Goal: Task Accomplishment & Management: Use online tool/utility

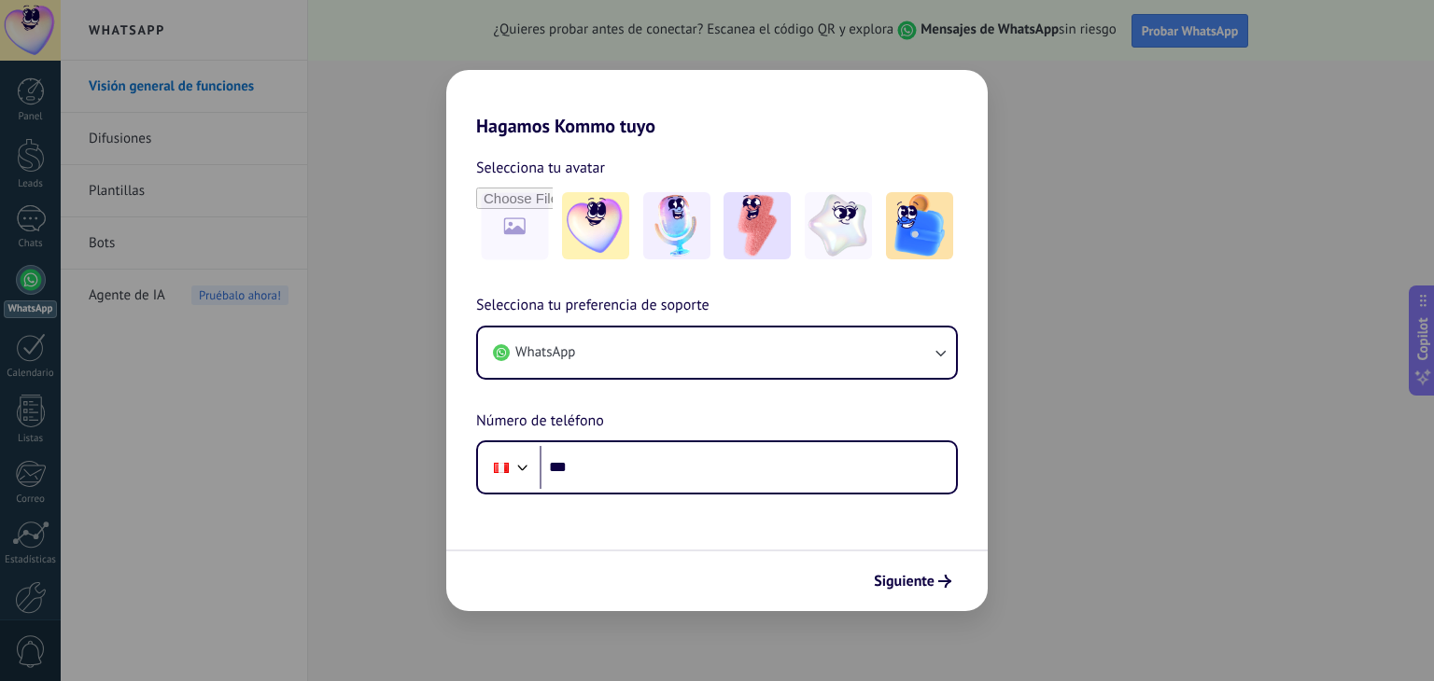
click at [1104, 284] on div "Hagamos Kommo tuyo Selecciona tu avatar Selecciona tu preferencia de soporte Wh…" at bounding box center [717, 340] width 1434 height 681
click at [624, 234] on img at bounding box center [595, 225] width 67 height 67
click at [605, 232] on img at bounding box center [595, 225] width 67 height 67
click at [935, 587] on button "Siguiente" at bounding box center [912, 582] width 94 height 32
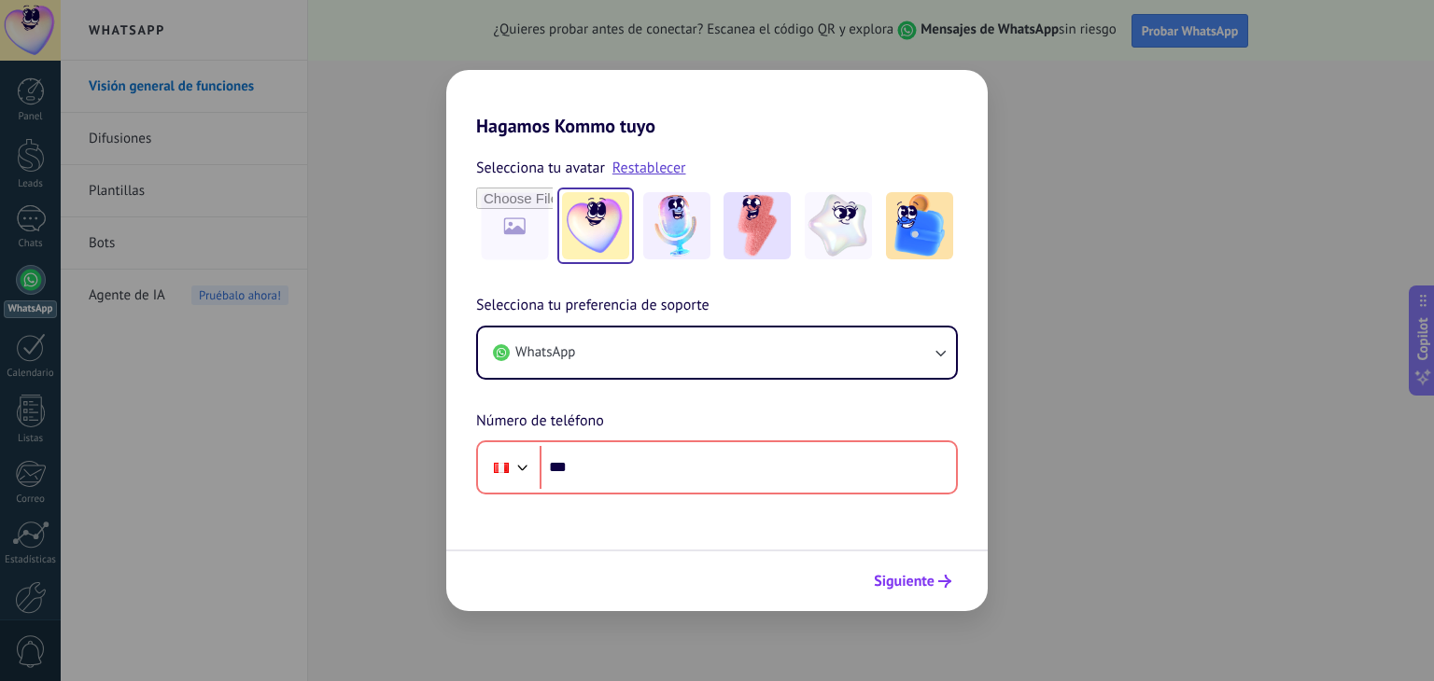
click at [935, 587] on button "Siguiente" at bounding box center [912, 582] width 94 height 32
click at [412, 230] on div "Hagamos Kommo tuyo Selecciona tu avatar Restablecer Selecciona tu preferencia d…" at bounding box center [717, 340] width 1434 height 681
click at [387, 225] on div "Hagamos Kommo tuyo Selecciona tu avatar Restablecer Selecciona tu preferencia d…" at bounding box center [717, 340] width 1434 height 681
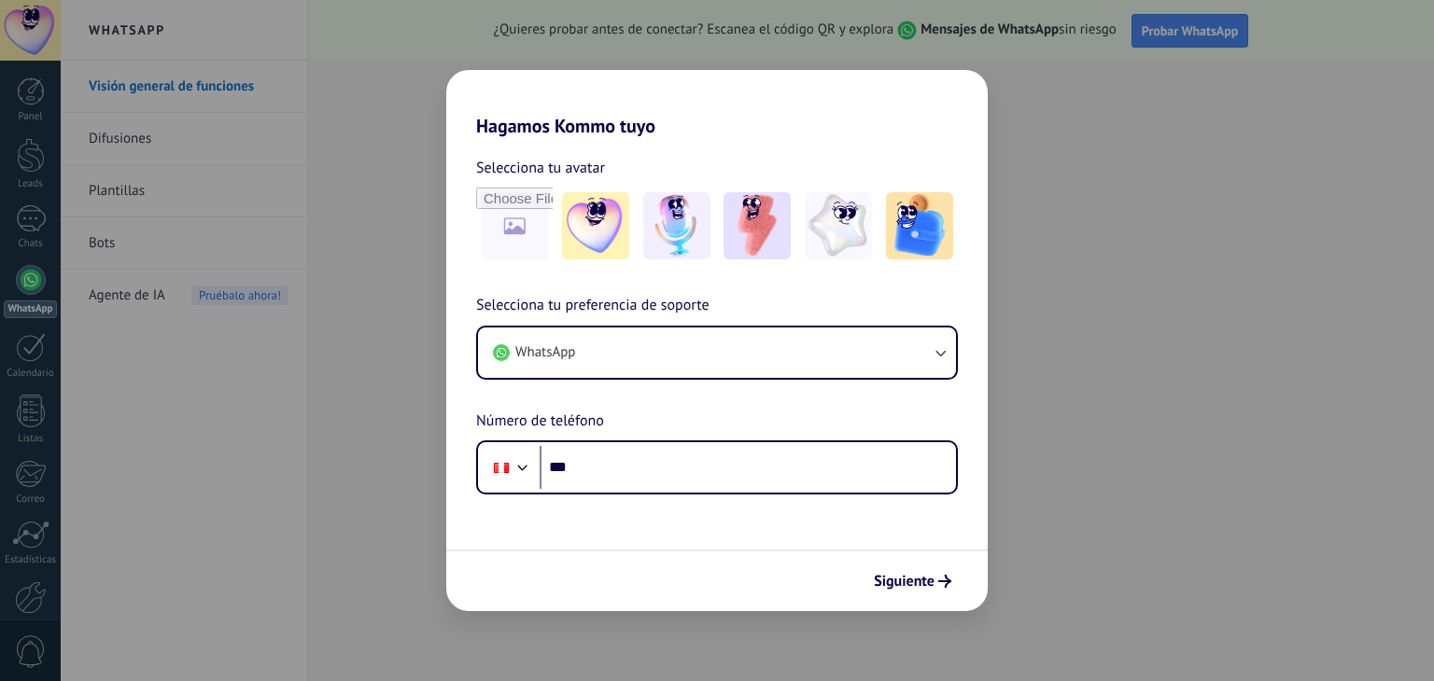
click at [23, 95] on div "Hagamos Kommo tuyo Selecciona tu avatar Selecciona tu preferencia de soporte Wh…" at bounding box center [717, 340] width 1434 height 681
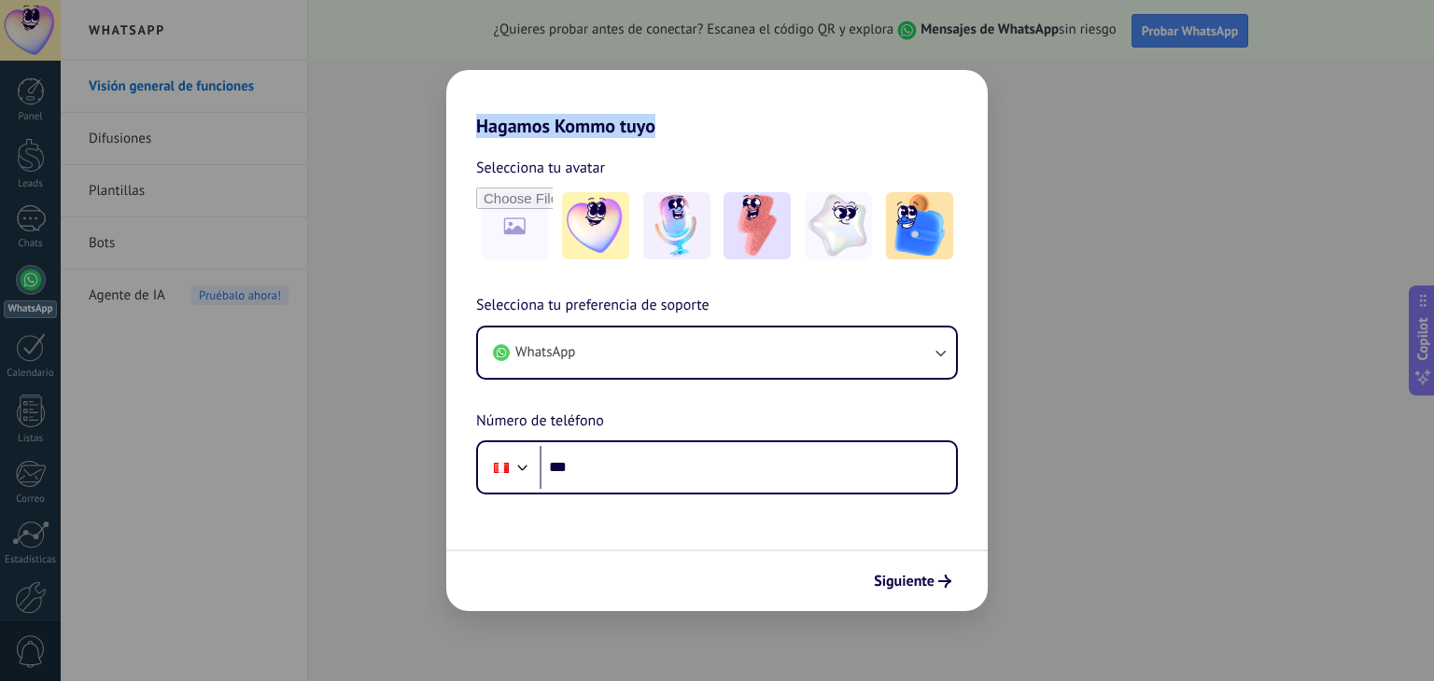
click at [23, 95] on div "Hagamos Kommo tuyo Selecciona tu avatar Selecciona tu preferencia de soporte Wh…" at bounding box center [717, 340] width 1434 height 681
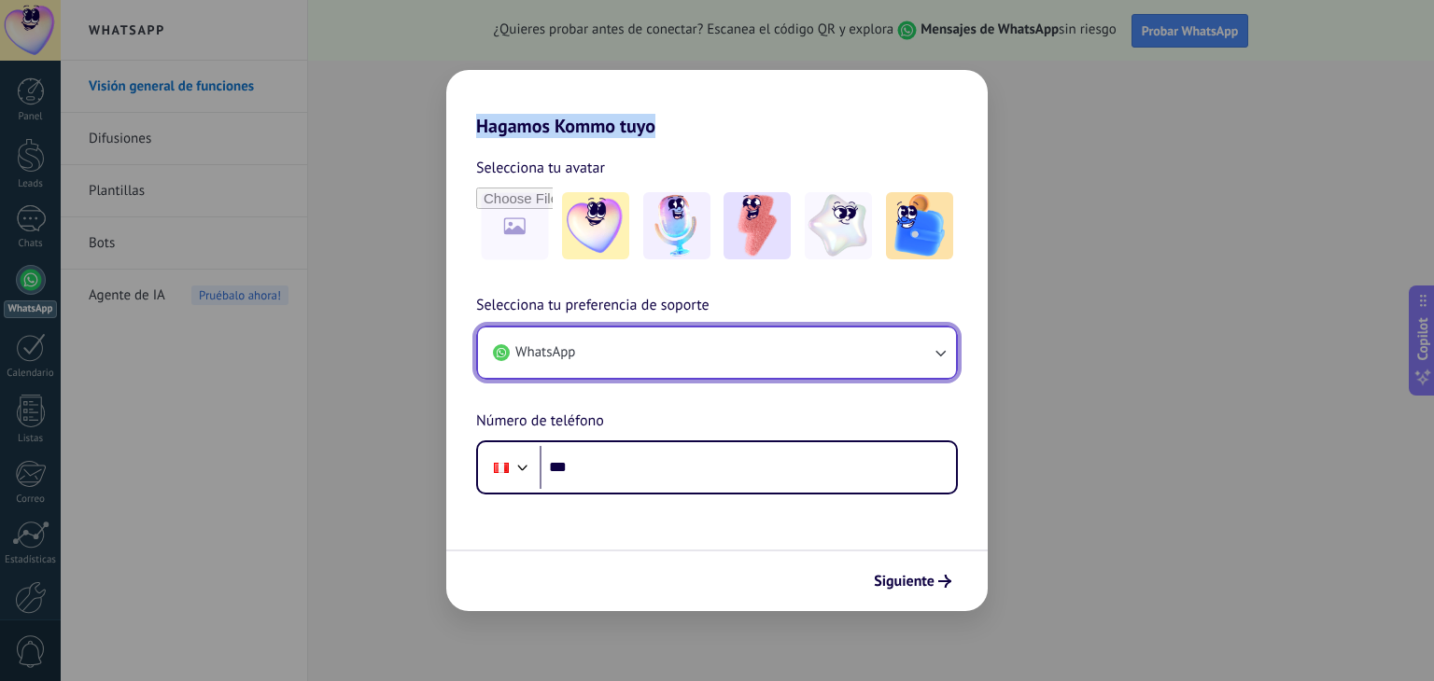
click at [681, 345] on button "WhatsApp" at bounding box center [717, 353] width 478 height 50
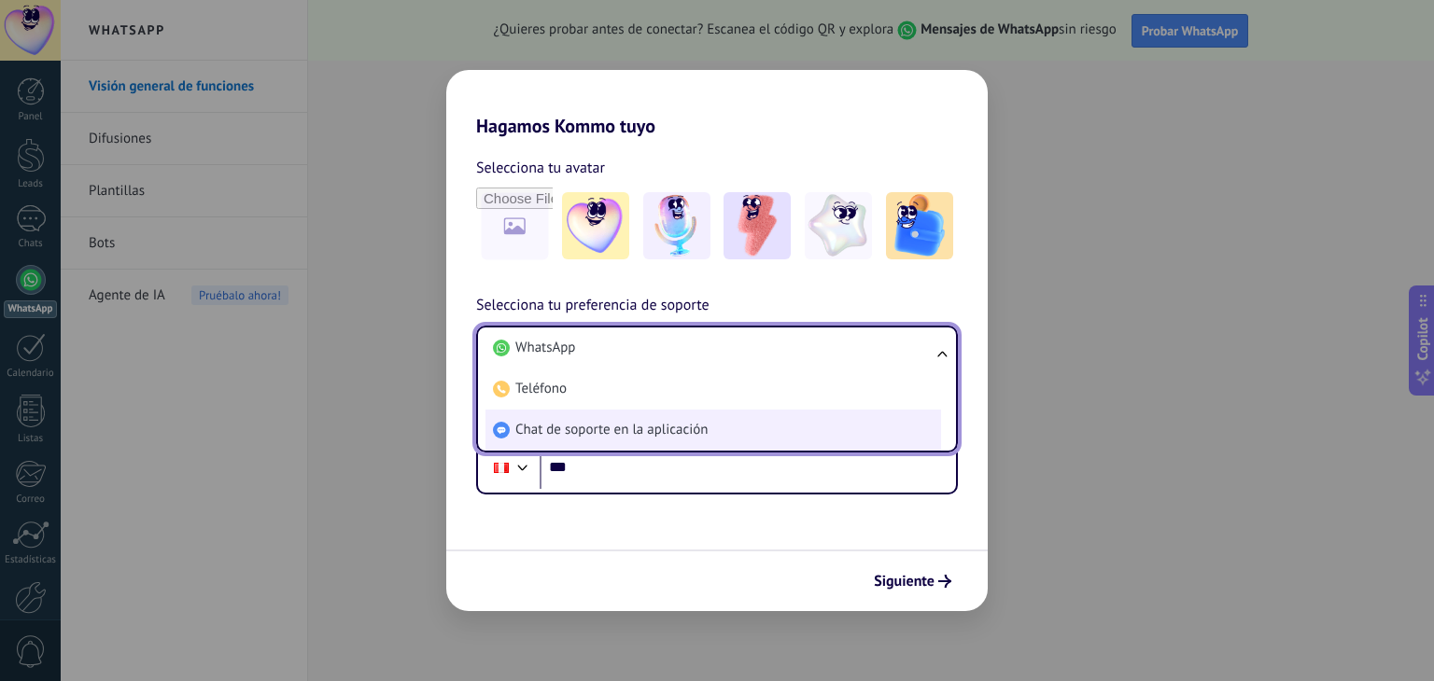
click at [630, 430] on span "Chat de soporte en la aplicación" at bounding box center [611, 430] width 192 height 19
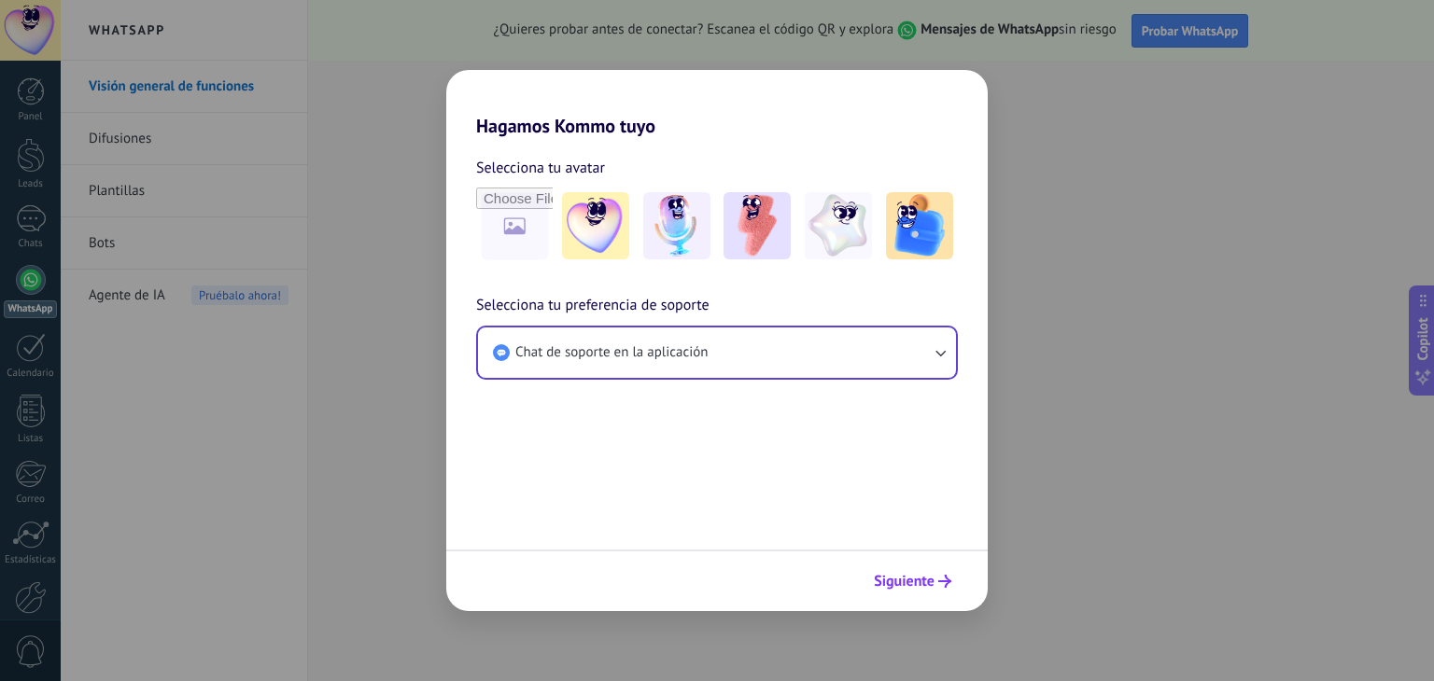
click at [893, 566] on button "Siguiente" at bounding box center [912, 582] width 94 height 32
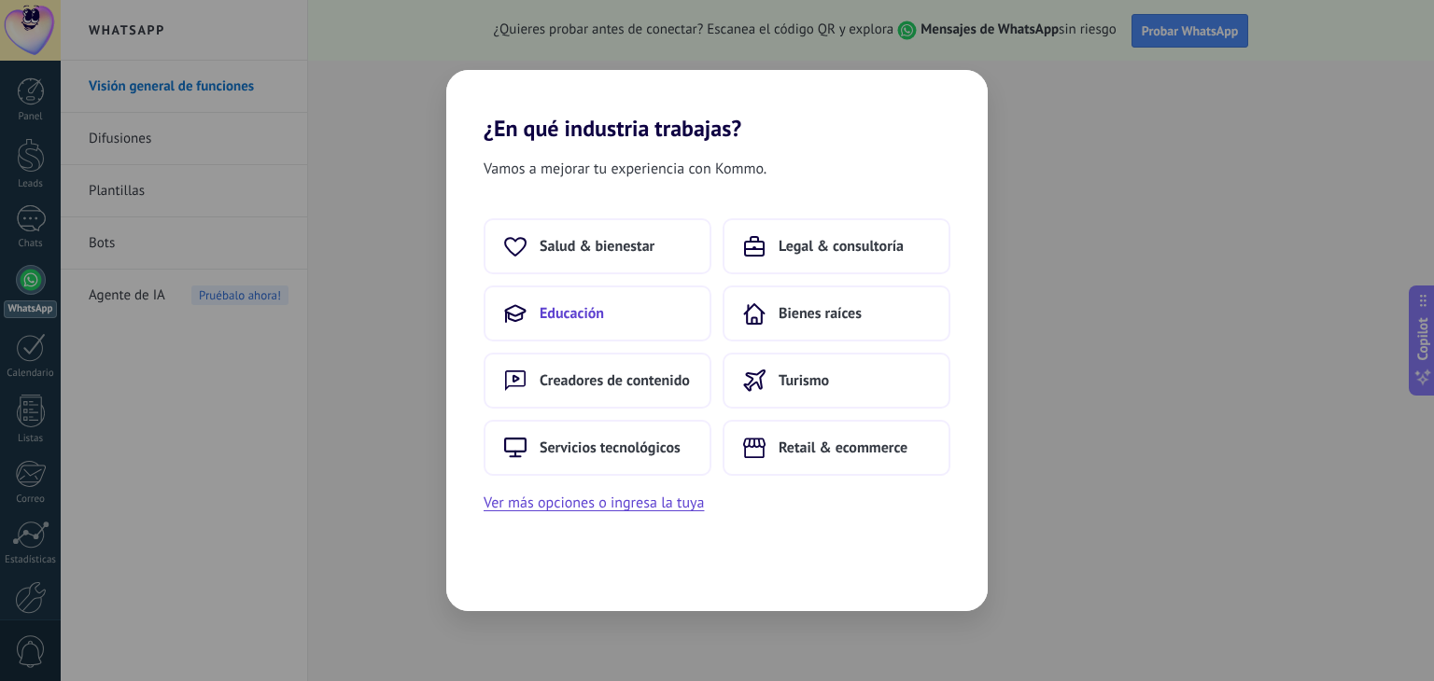
click at [637, 309] on button "Educación" at bounding box center [598, 314] width 228 height 56
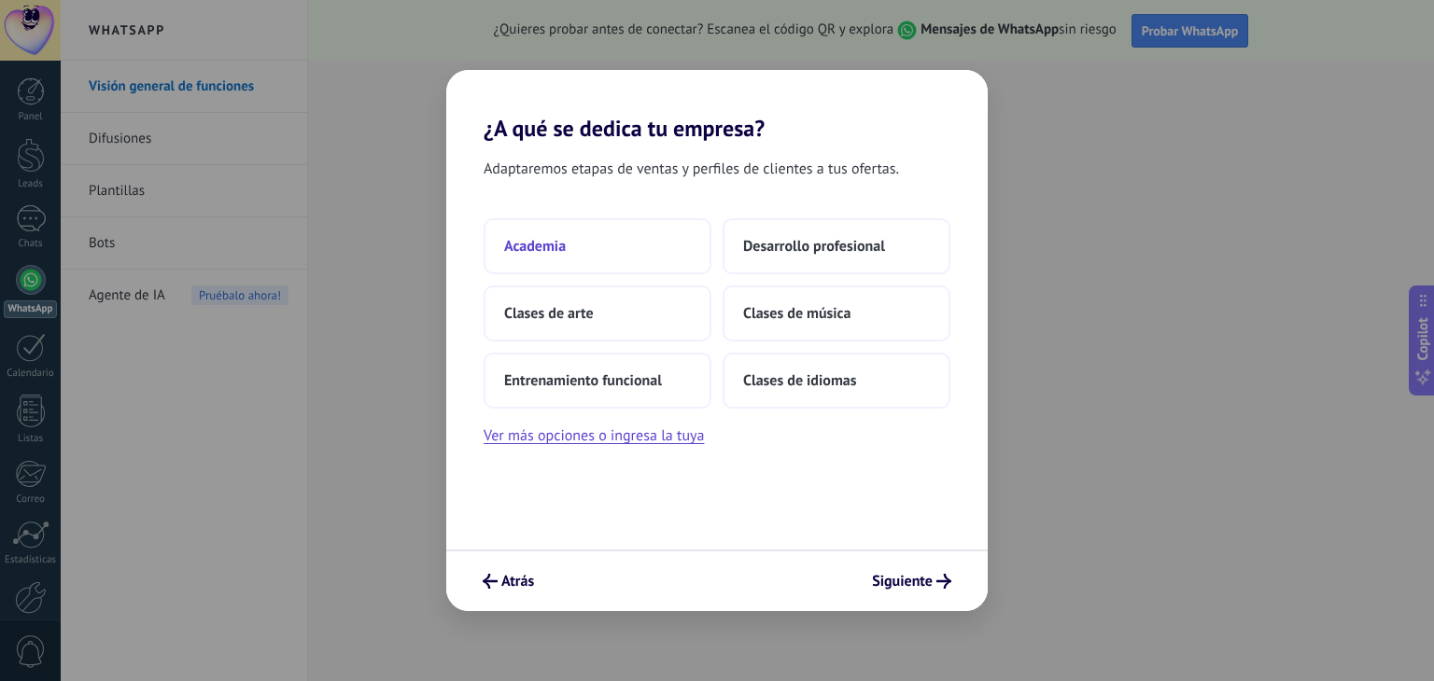
click at [580, 221] on button "Academia" at bounding box center [598, 246] width 228 height 56
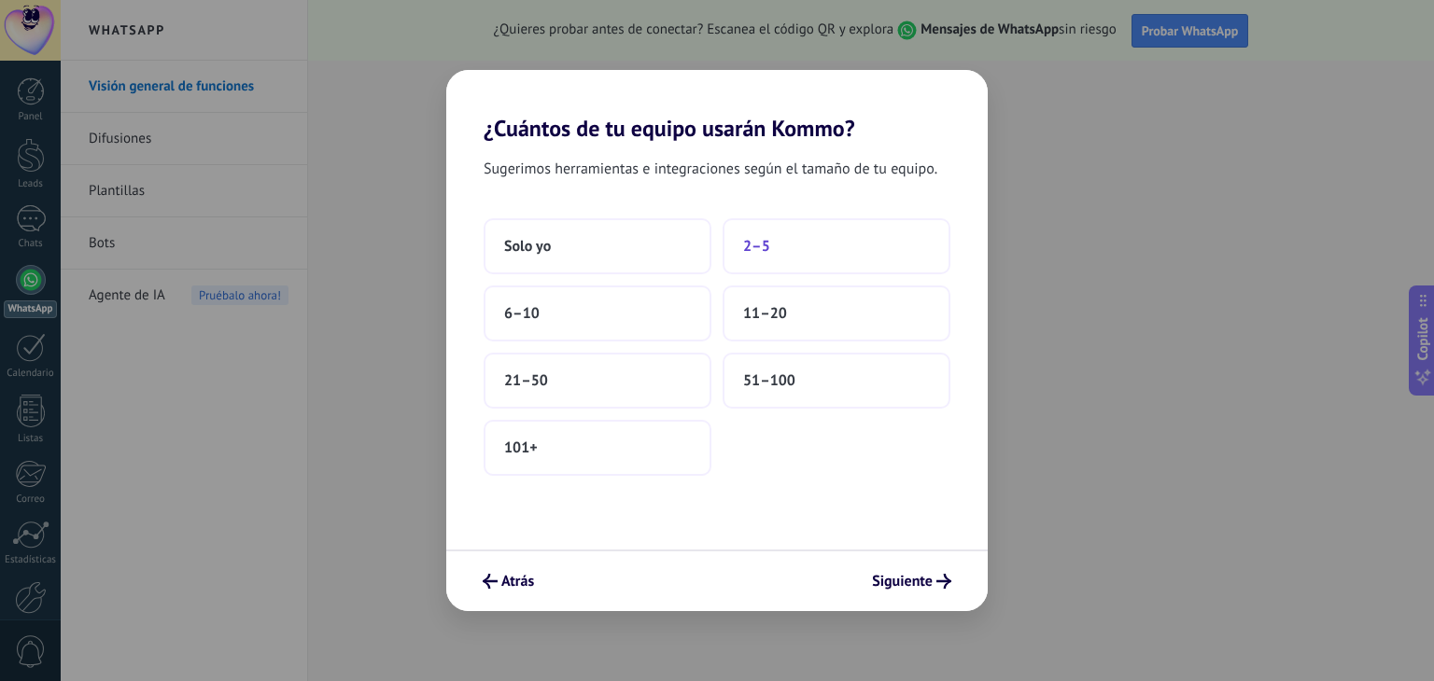
click at [795, 249] on button "2–5" at bounding box center [837, 246] width 228 height 56
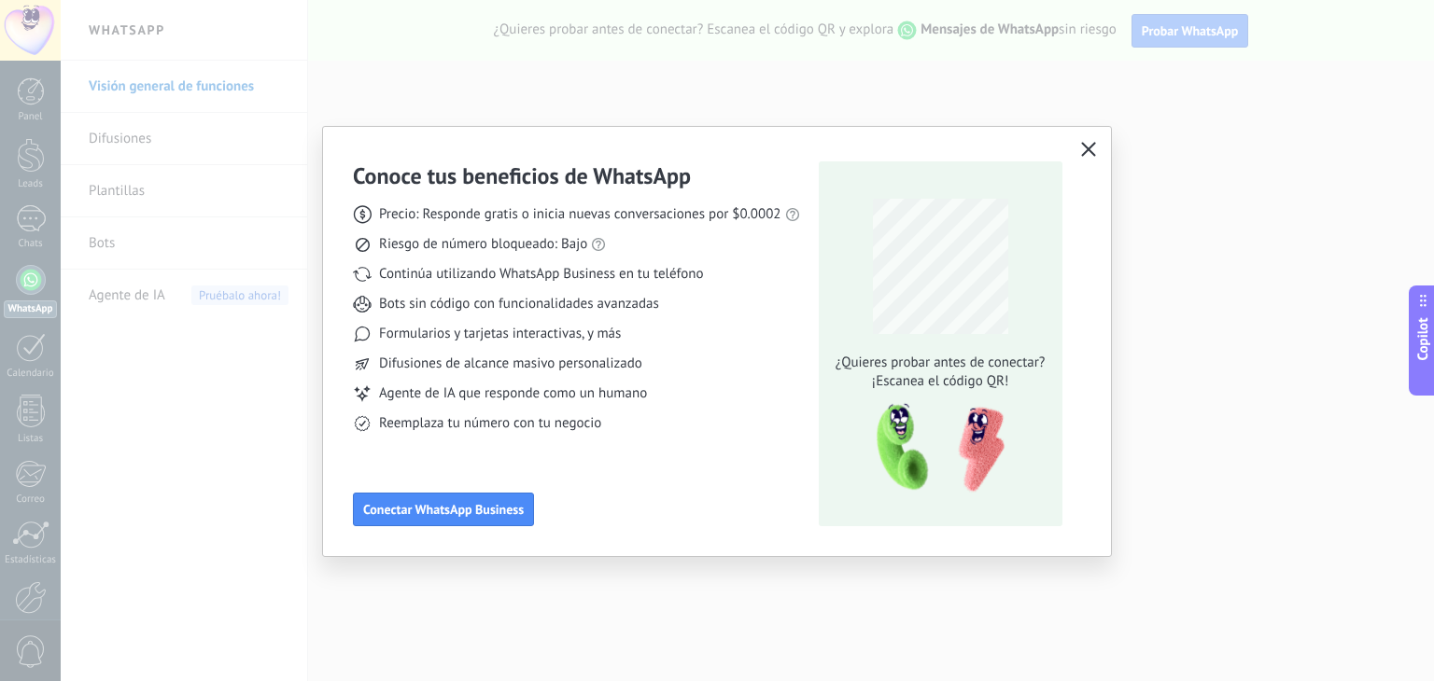
click at [1094, 144] on icon "button" at bounding box center [1088, 149] width 15 height 15
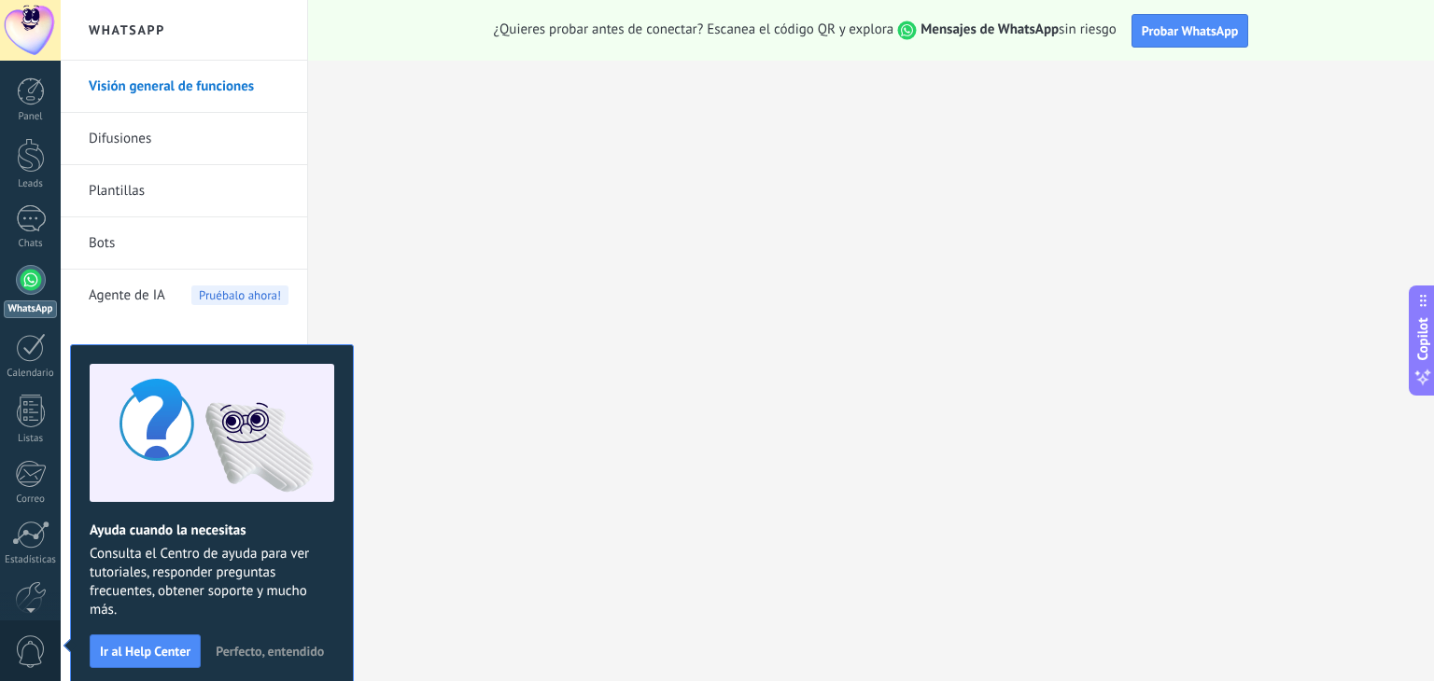
click at [297, 225] on li "Bots" at bounding box center [184, 244] width 246 height 52
click at [26, 101] on div at bounding box center [31, 91] width 28 height 28
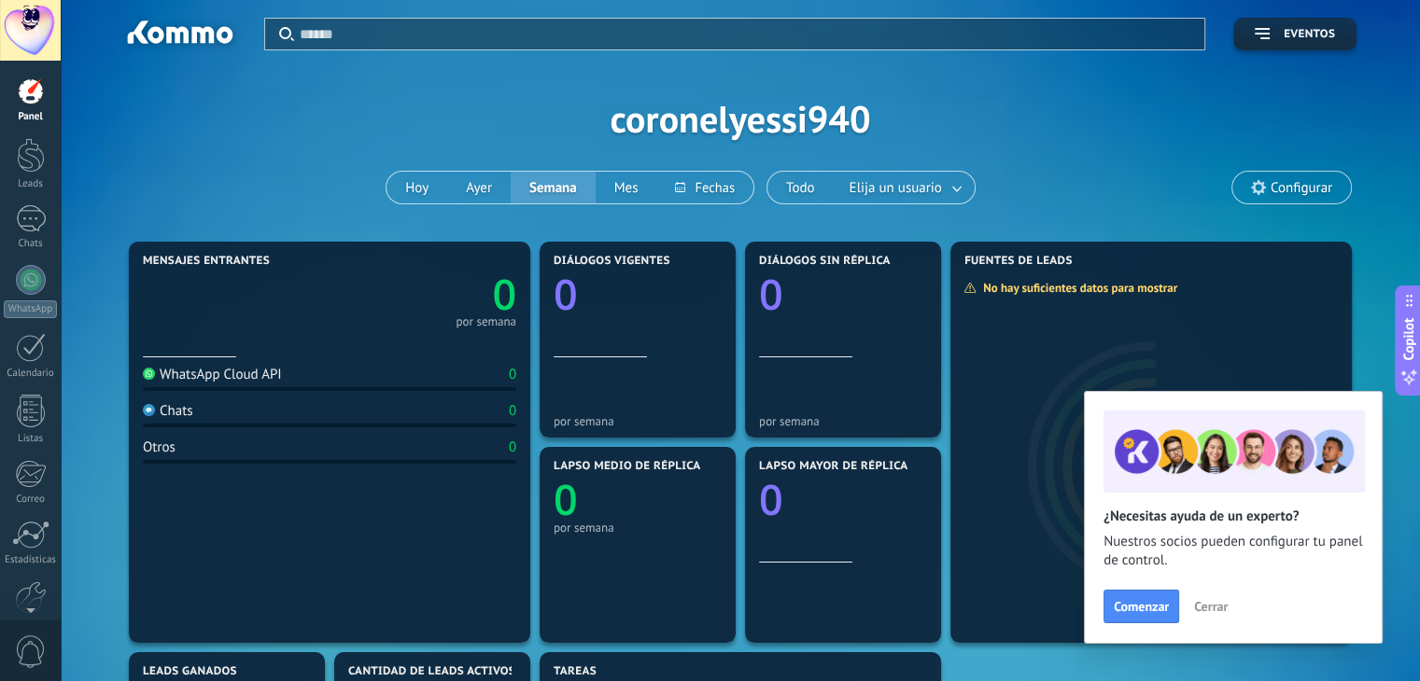
click at [35, 41] on div at bounding box center [30, 30] width 61 height 61
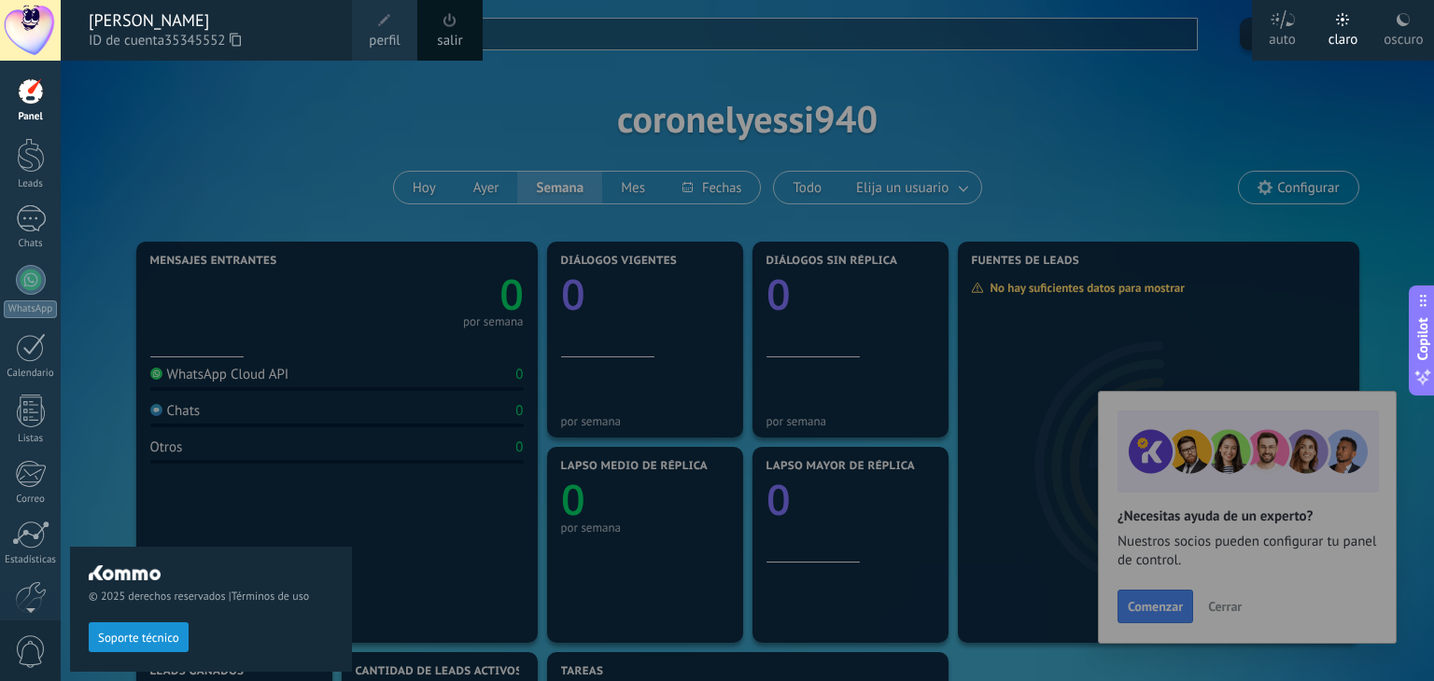
click at [1405, 12] on icon at bounding box center [1403, 19] width 15 height 15
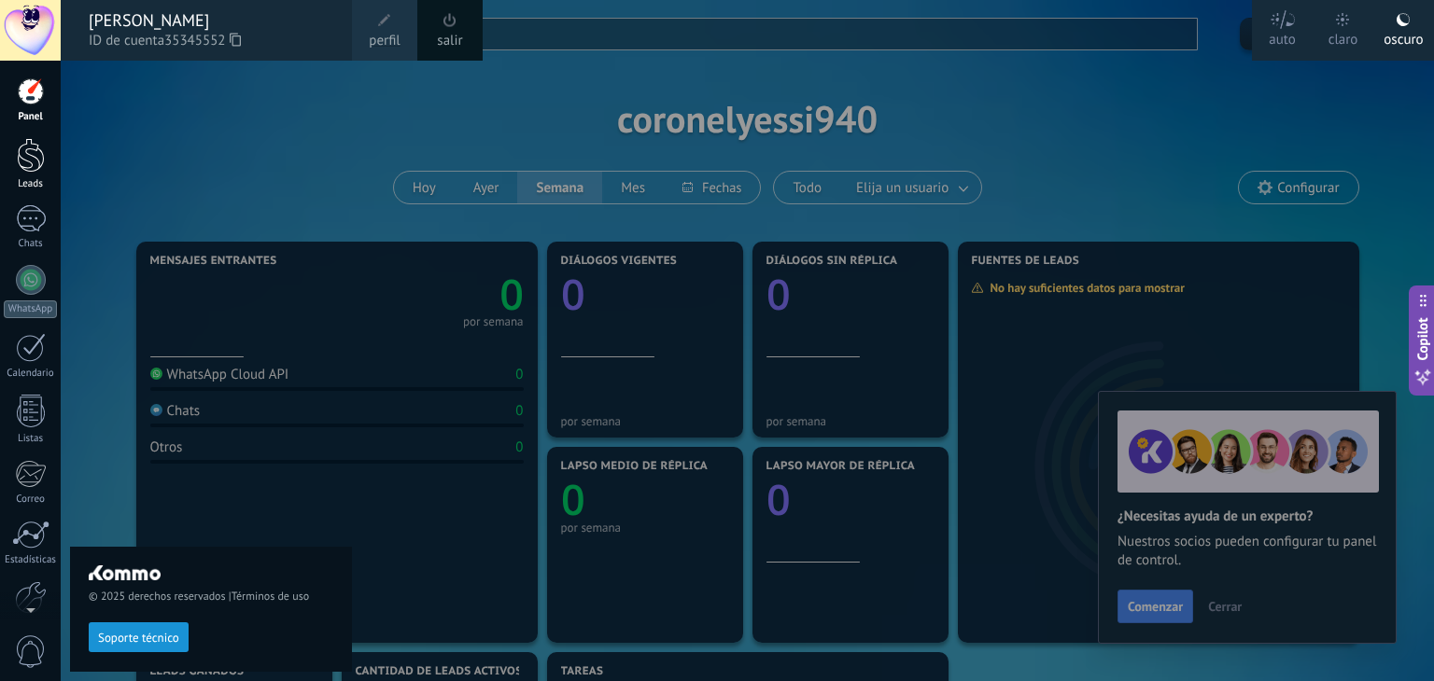
click at [29, 173] on link "Leads" at bounding box center [30, 164] width 61 height 52
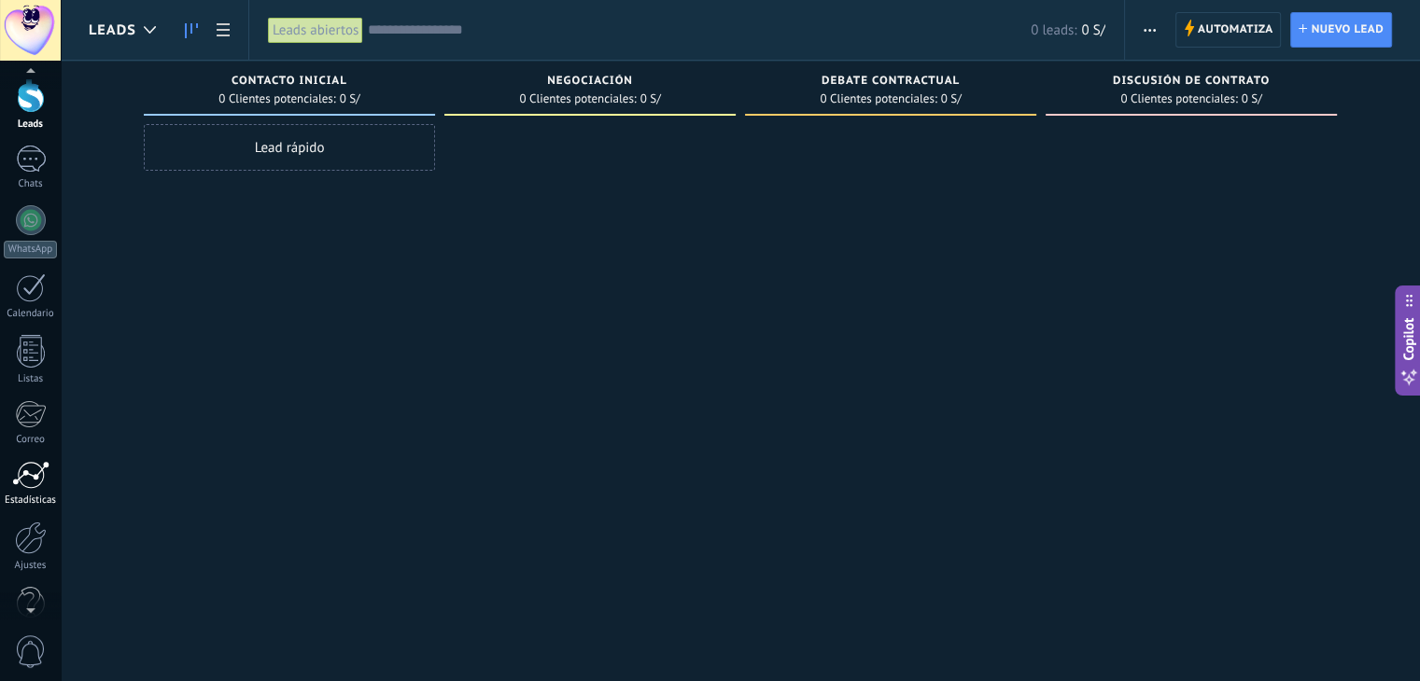
scroll to position [94, 0]
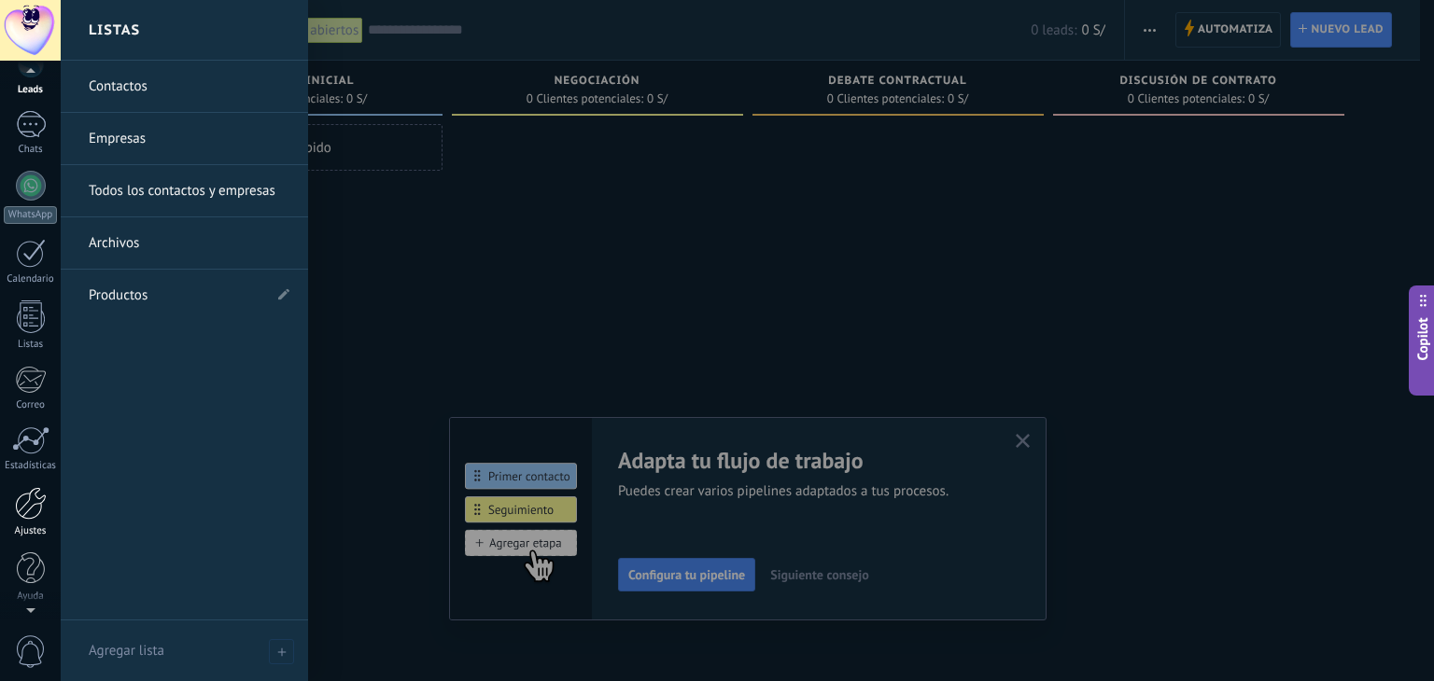
click at [41, 498] on div at bounding box center [31, 503] width 32 height 33
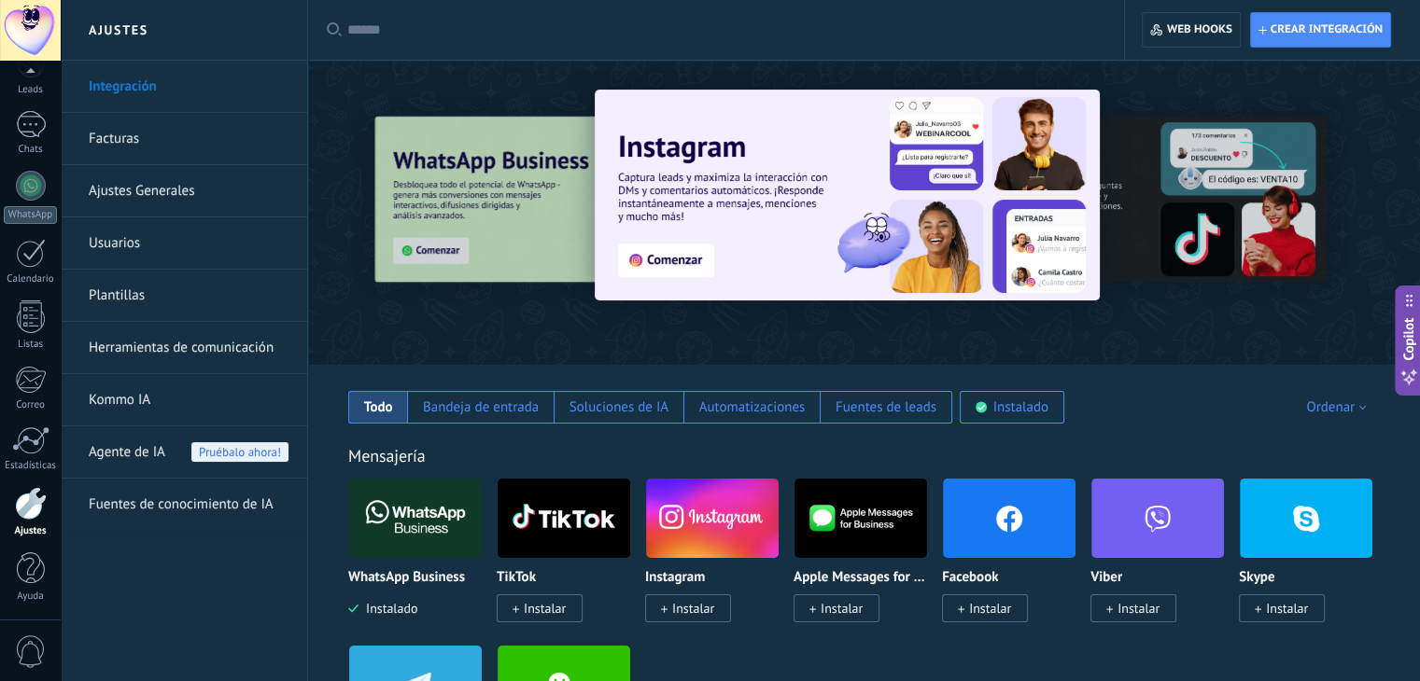
click at [187, 352] on link "Herramientas de comunicación" at bounding box center [189, 348] width 200 height 52
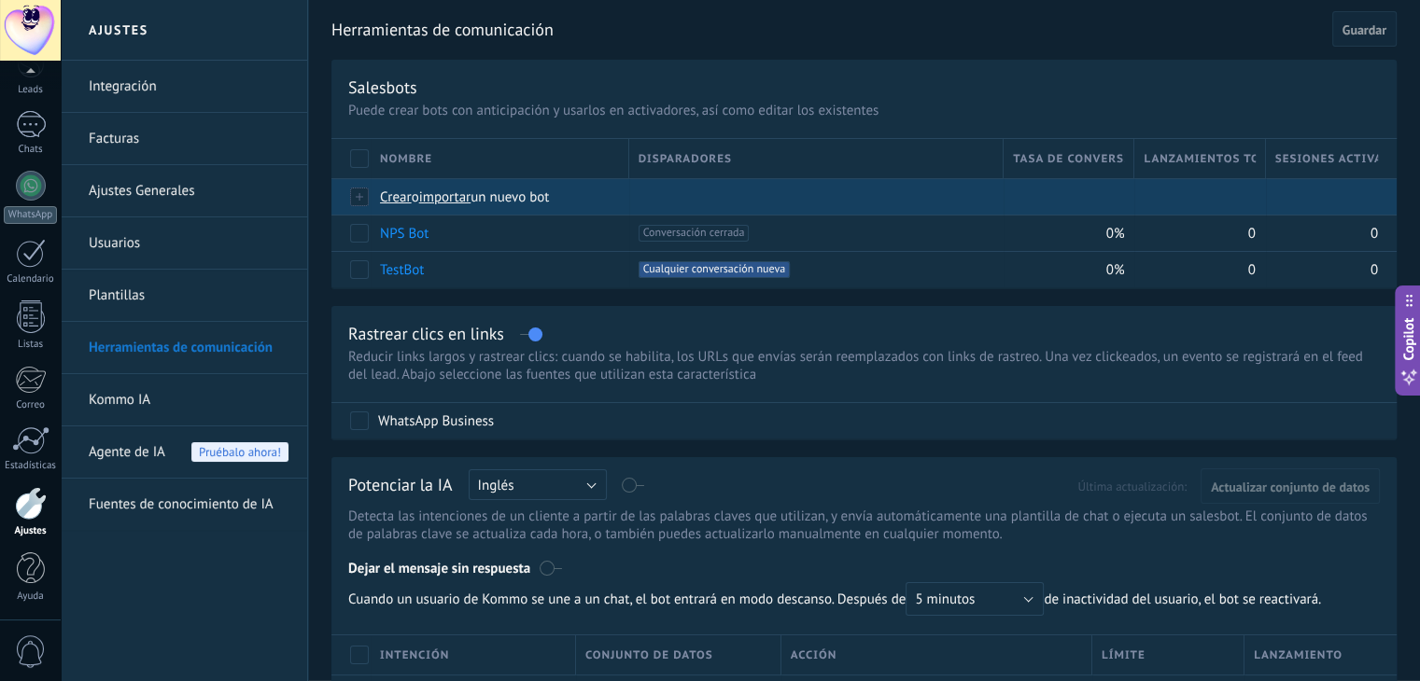
click at [459, 201] on span "importar" at bounding box center [445, 198] width 52 height 18
click at [0, 0] on input "importar un nuevo bot" at bounding box center [0, 0] width 0 height 0
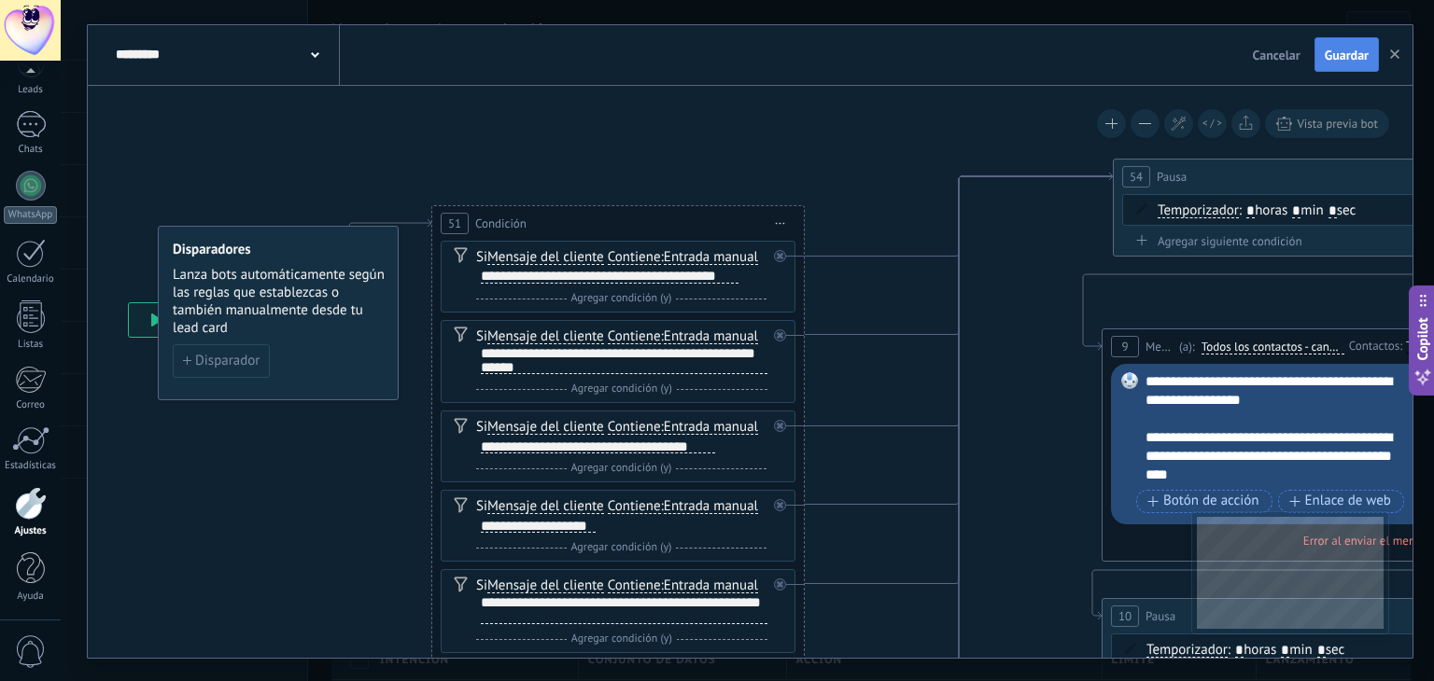
click at [1354, 57] on span "Guardar" at bounding box center [1347, 55] width 44 height 13
click at [1393, 55] on use "button" at bounding box center [1394, 53] width 9 height 9
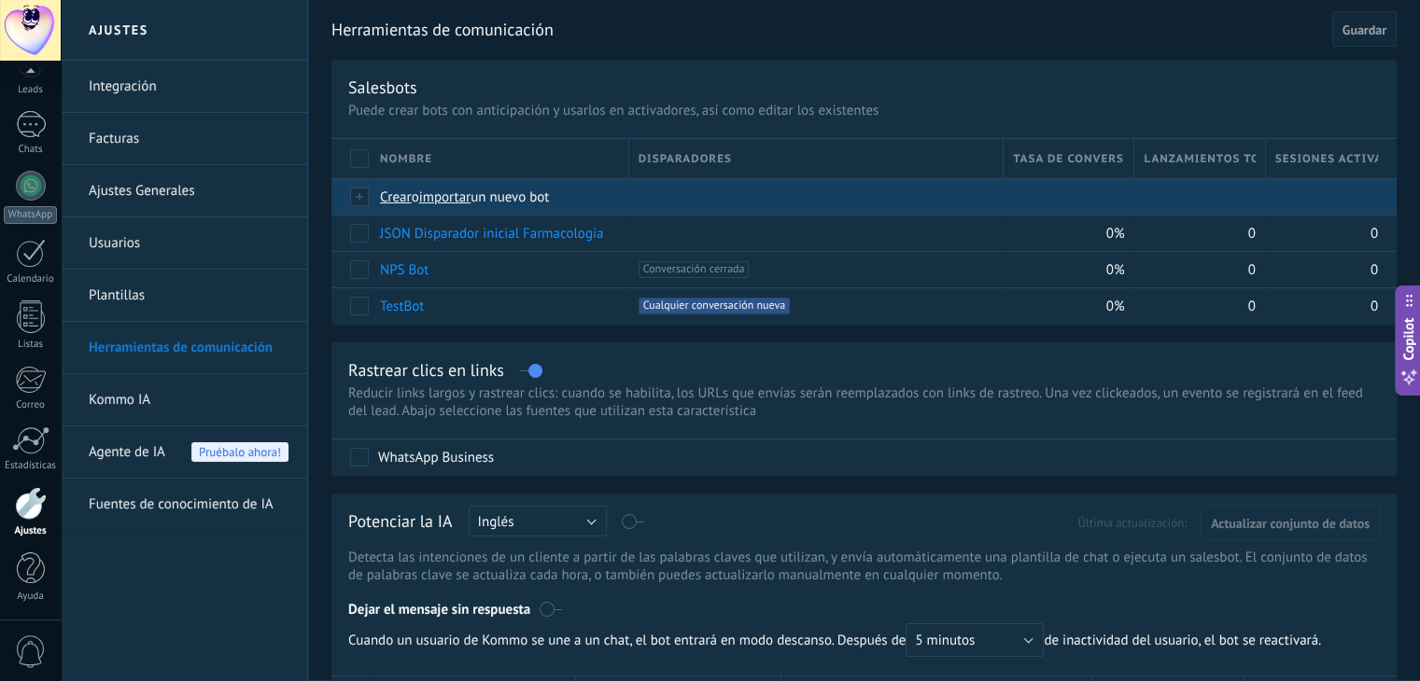
click at [457, 192] on span "importar" at bounding box center [445, 198] width 52 height 18
click at [0, 0] on input "importar un nuevo bot" at bounding box center [0, 0] width 0 height 0
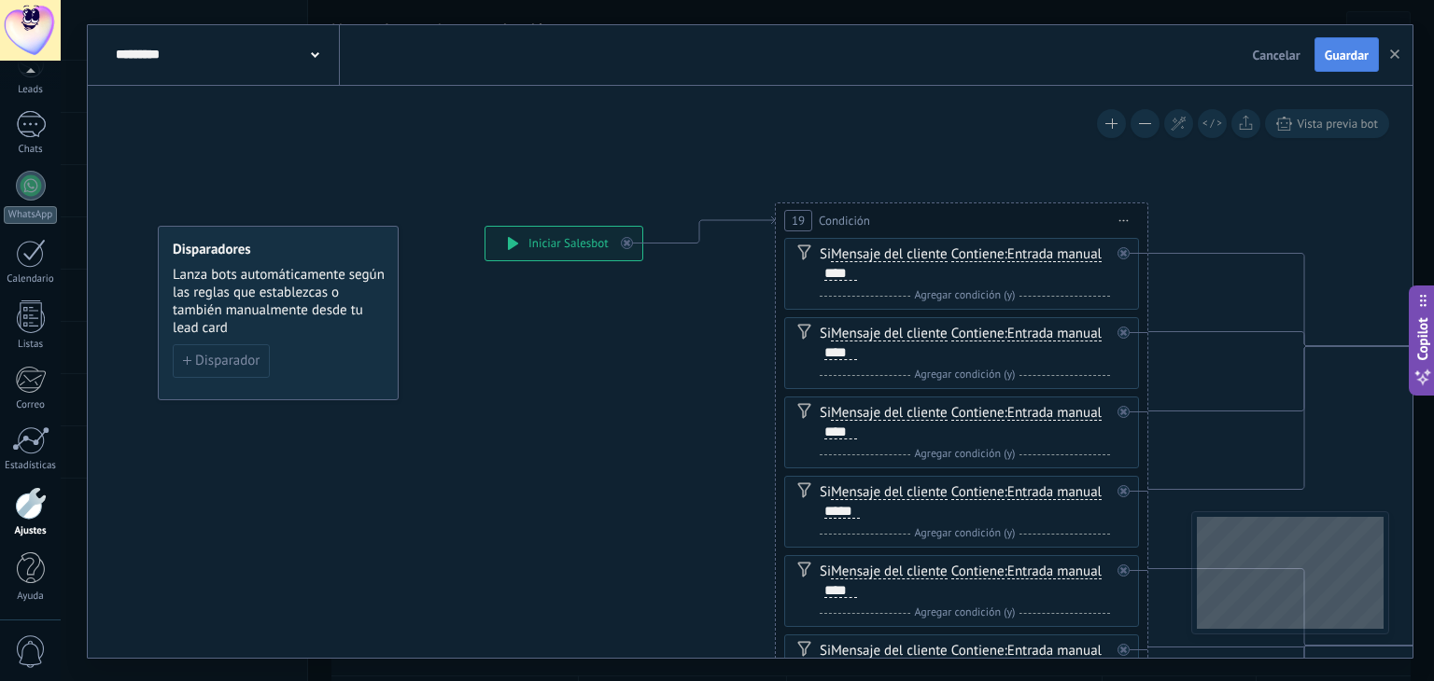
click at [1338, 49] on span "Guardar" at bounding box center [1347, 55] width 44 height 13
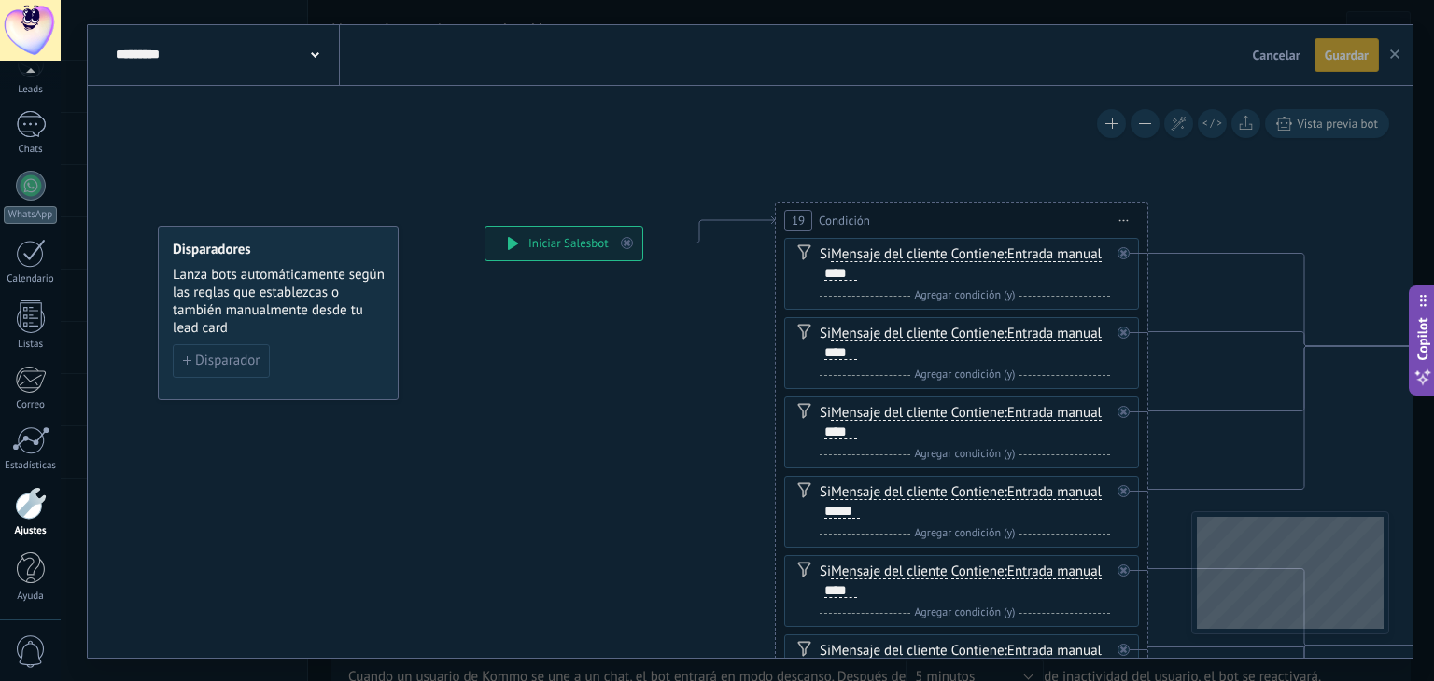
click at [1394, 51] on icon "button" at bounding box center [1394, 53] width 9 height 9
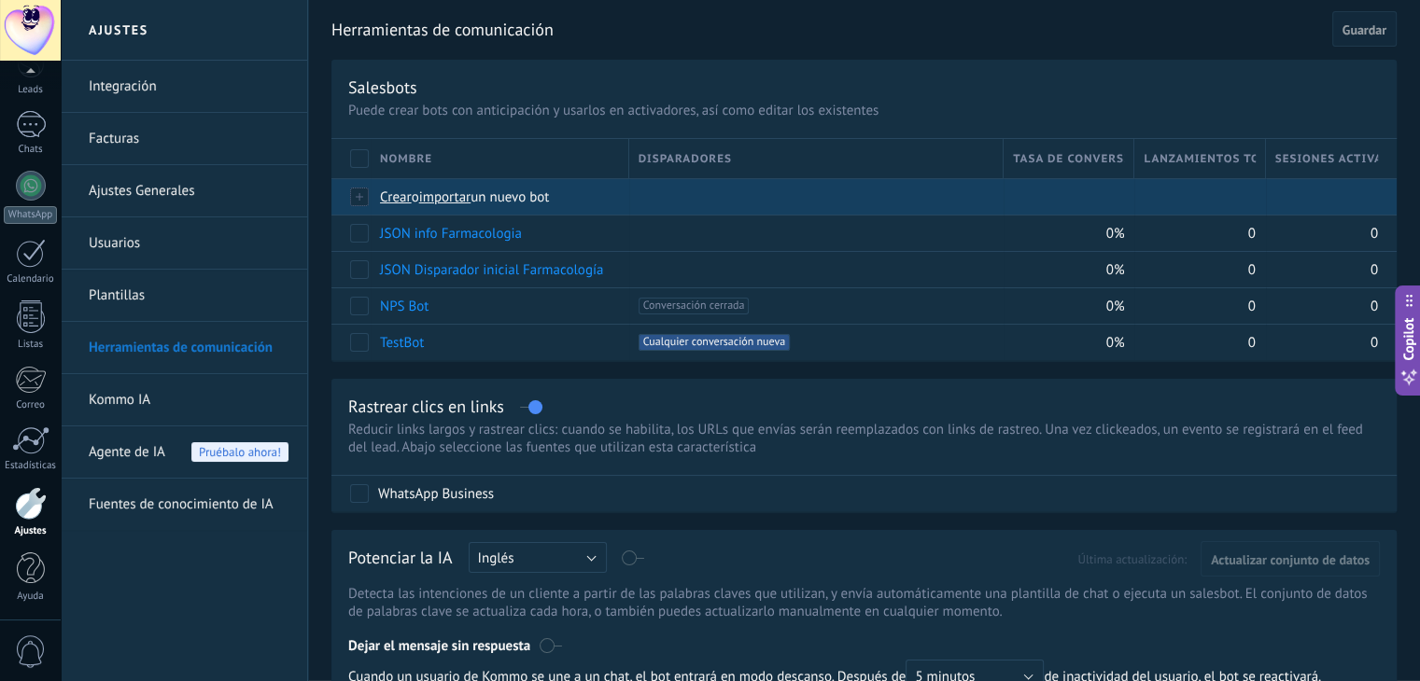
click at [441, 189] on span "importar" at bounding box center [445, 198] width 52 height 18
click at [0, 0] on input "importar un nuevo bot" at bounding box center [0, 0] width 0 height 0
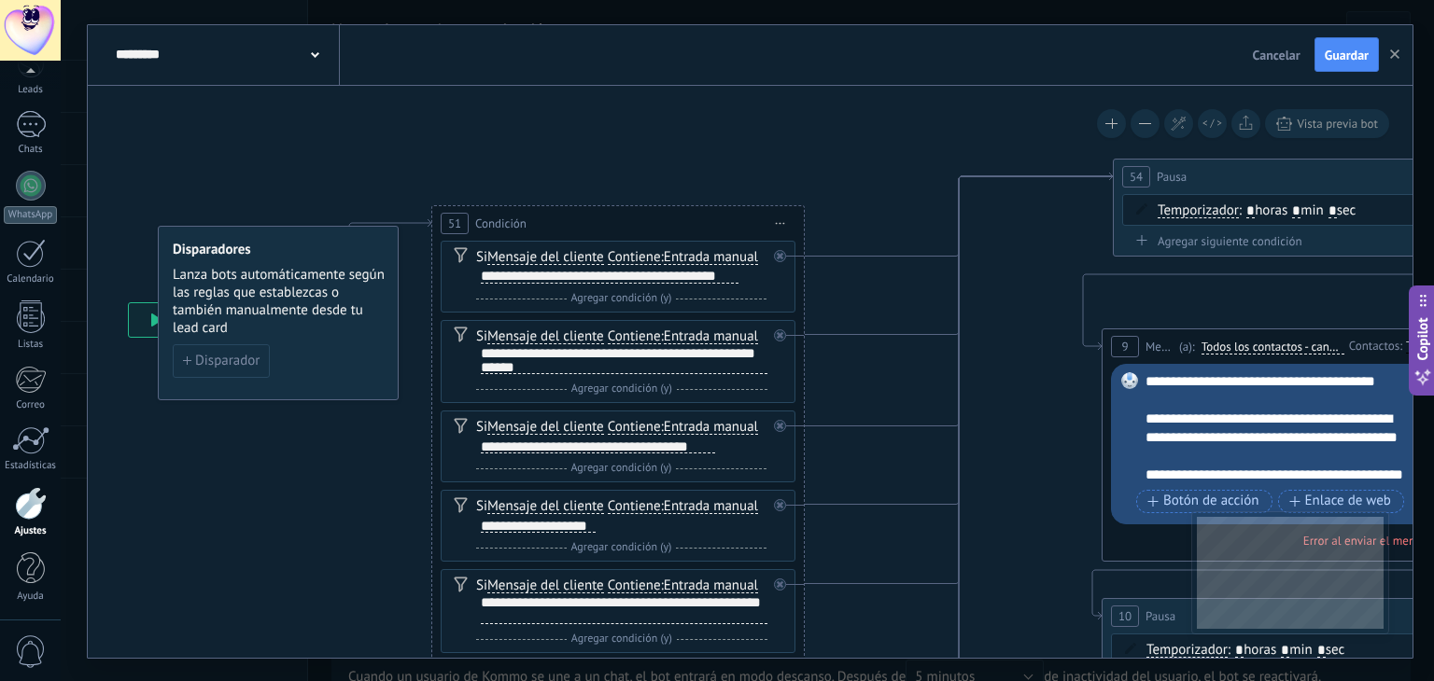
click at [1346, 72] on div "********* Salesbots Cancelar Actualización Cancelar Guardar" at bounding box center [750, 55] width 1325 height 61
click at [1350, 64] on button "Guardar" at bounding box center [1346, 54] width 64 height 35
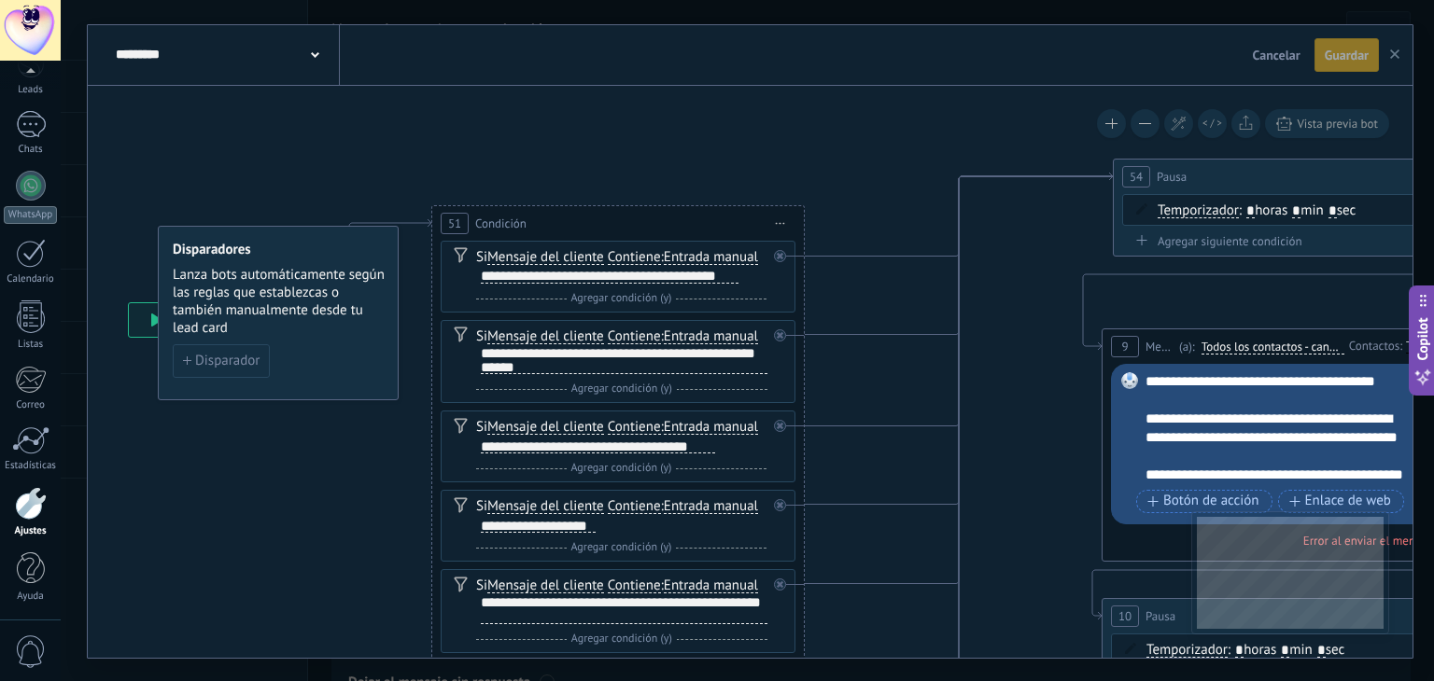
click at [1390, 57] on icon "button" at bounding box center [1394, 53] width 9 height 9
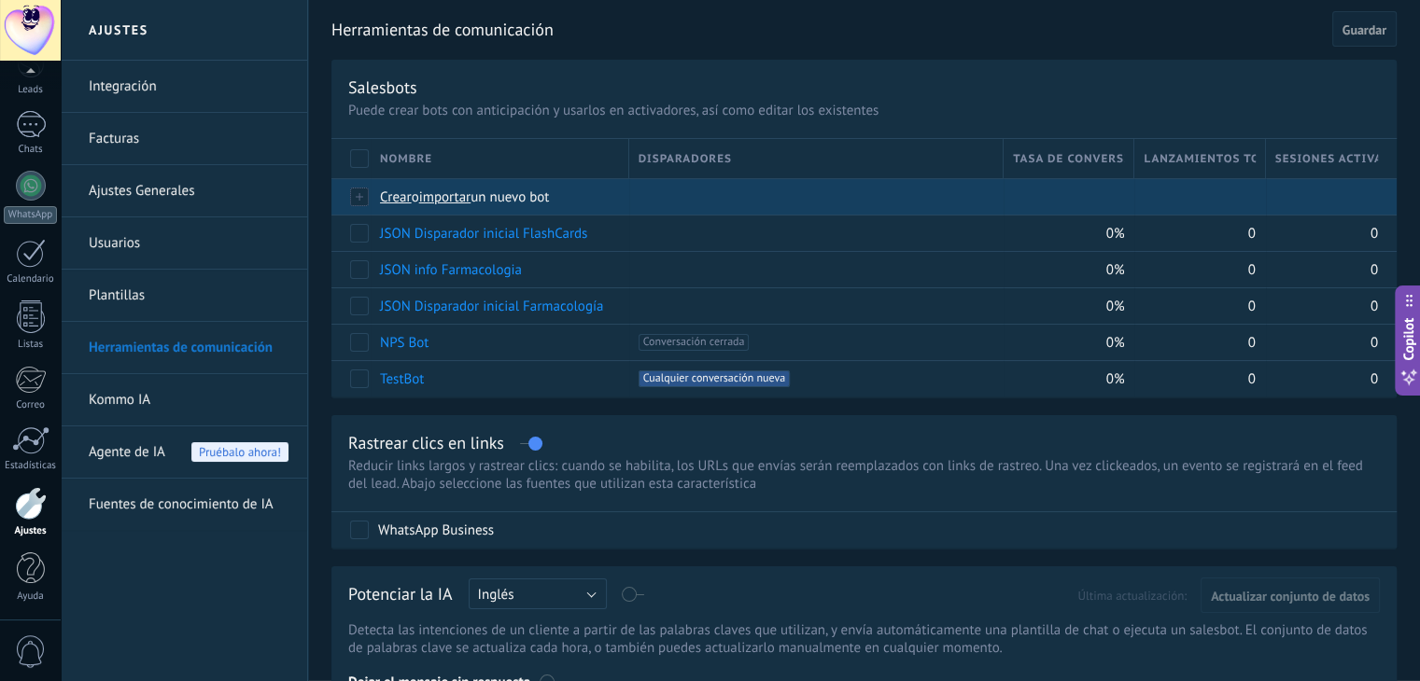
click at [462, 201] on span "importar" at bounding box center [445, 198] width 52 height 18
click at [0, 0] on input "importar un nuevo bot" at bounding box center [0, 0] width 0 height 0
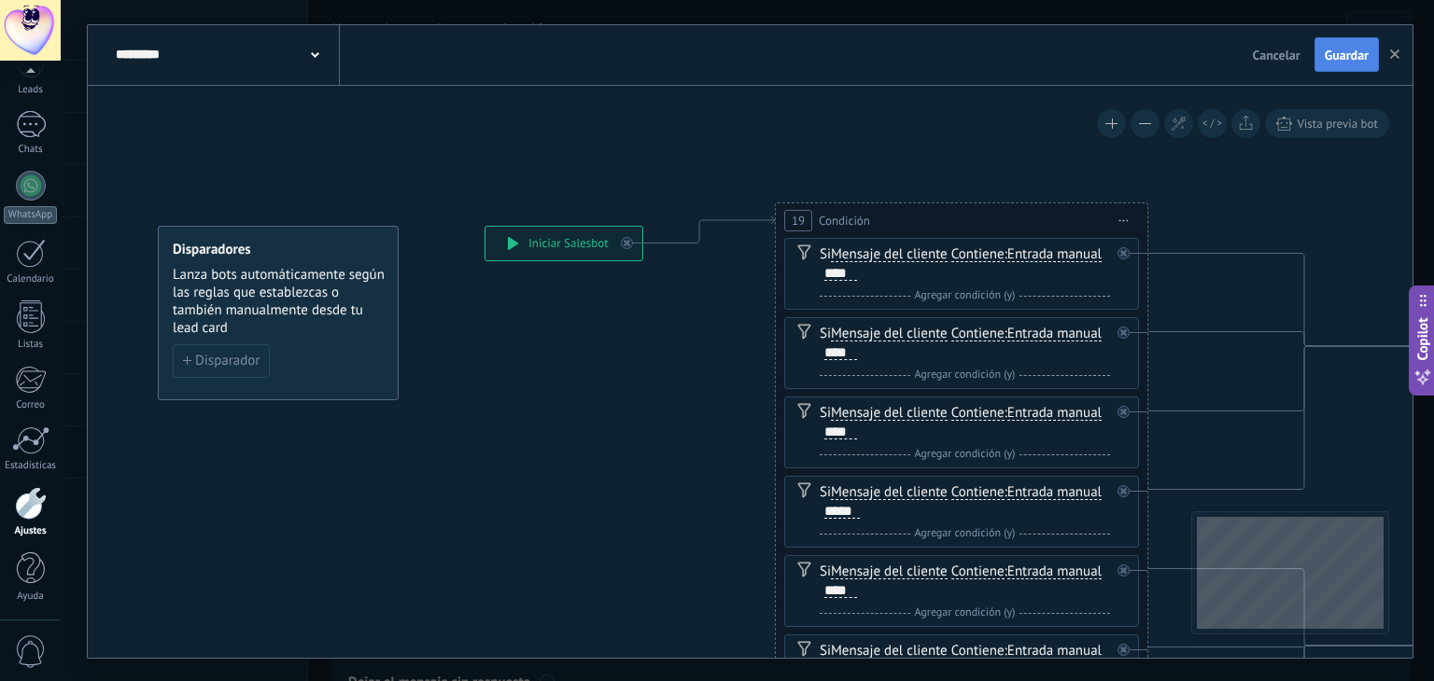
click at [1329, 56] on span "Guardar" at bounding box center [1347, 55] width 44 height 13
click at [1395, 50] on icon "button" at bounding box center [1394, 53] width 9 height 9
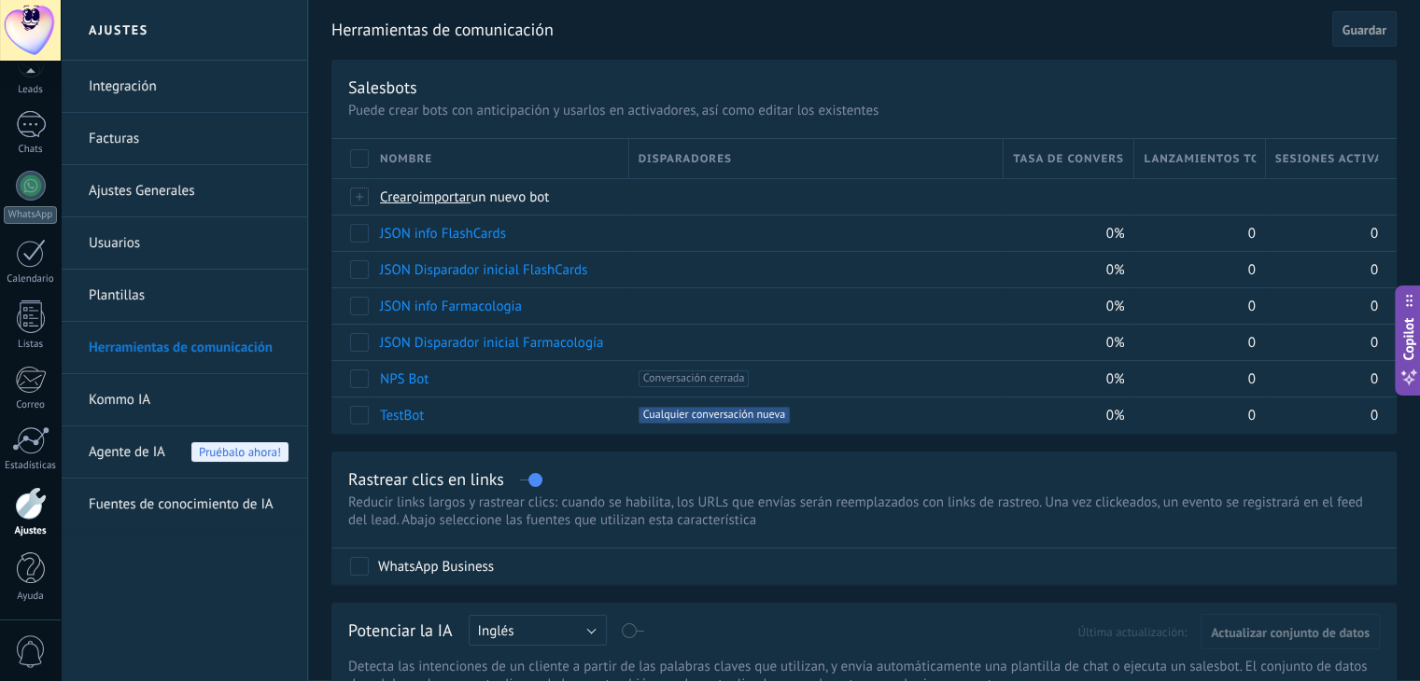
click at [1360, 36] on span "Guardar" at bounding box center [1364, 29] width 44 height 13
click at [25, 523] on link "Ajustes" at bounding box center [30, 512] width 61 height 50
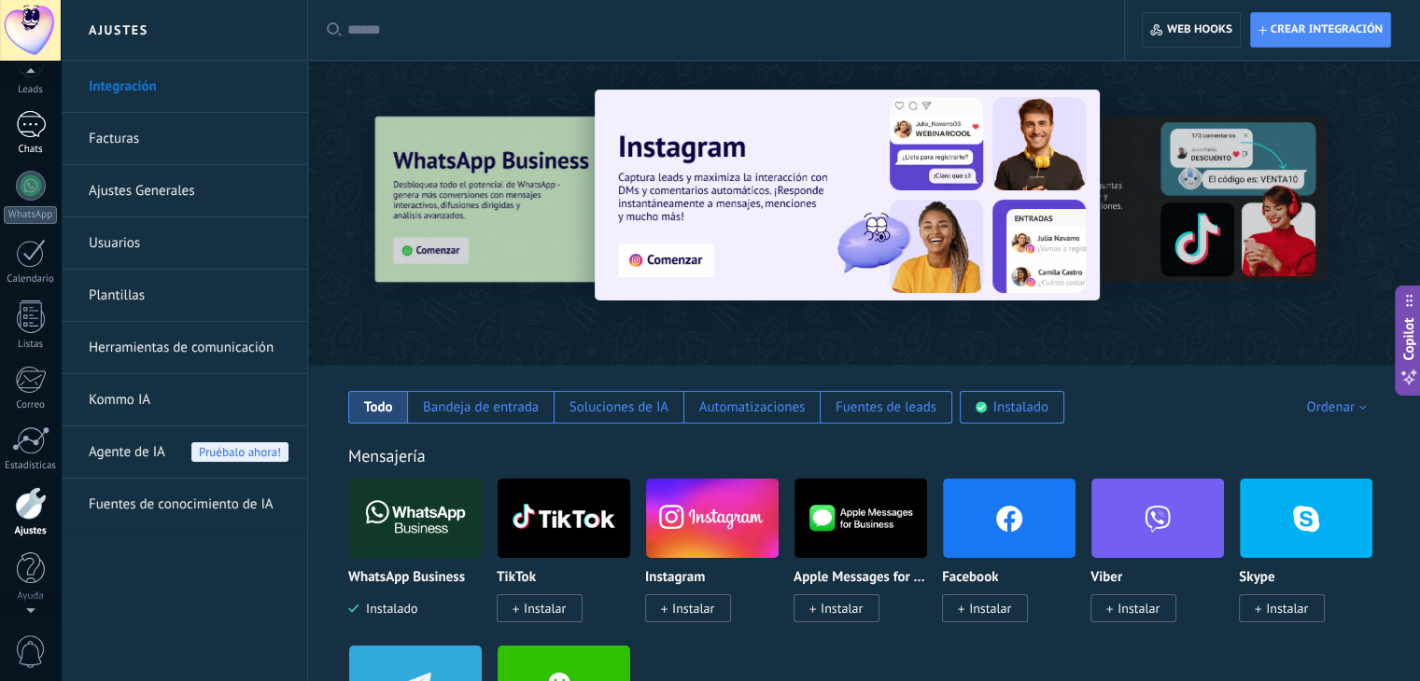
scroll to position [91, 0]
click at [34, 135] on div at bounding box center [31, 127] width 30 height 27
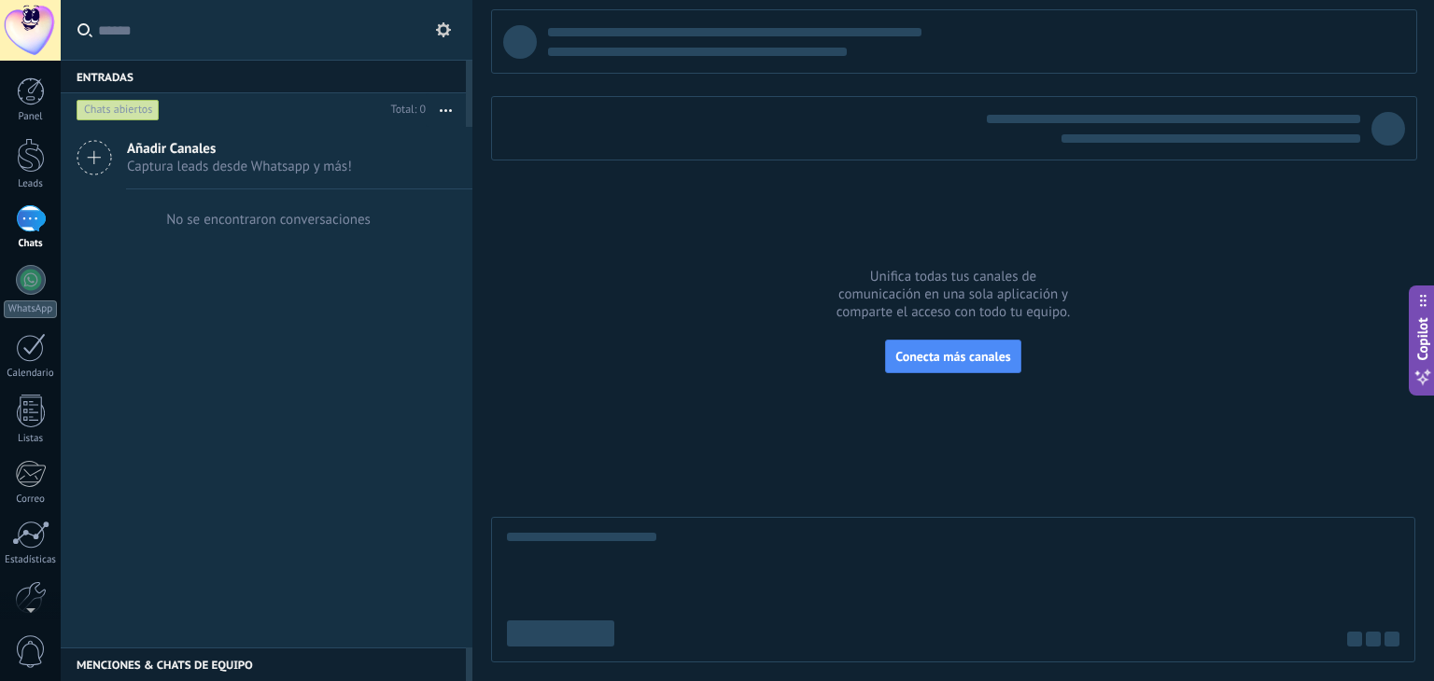
click at [456, 29] on label at bounding box center [267, 30] width 412 height 61
click at [456, 29] on input "text" at bounding box center [277, 30] width 359 height 60
click at [449, 34] on icon at bounding box center [443, 29] width 15 height 15
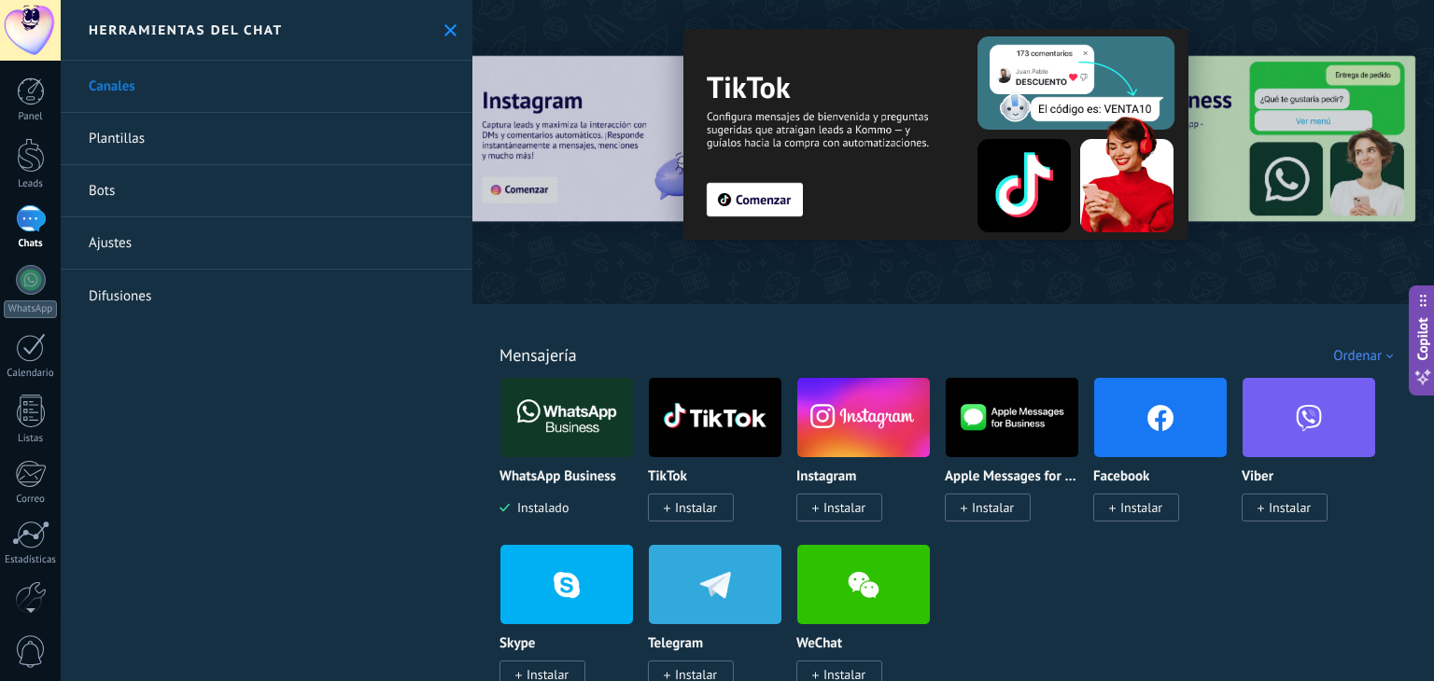
click at [444, 24] on icon at bounding box center [450, 30] width 12 height 12
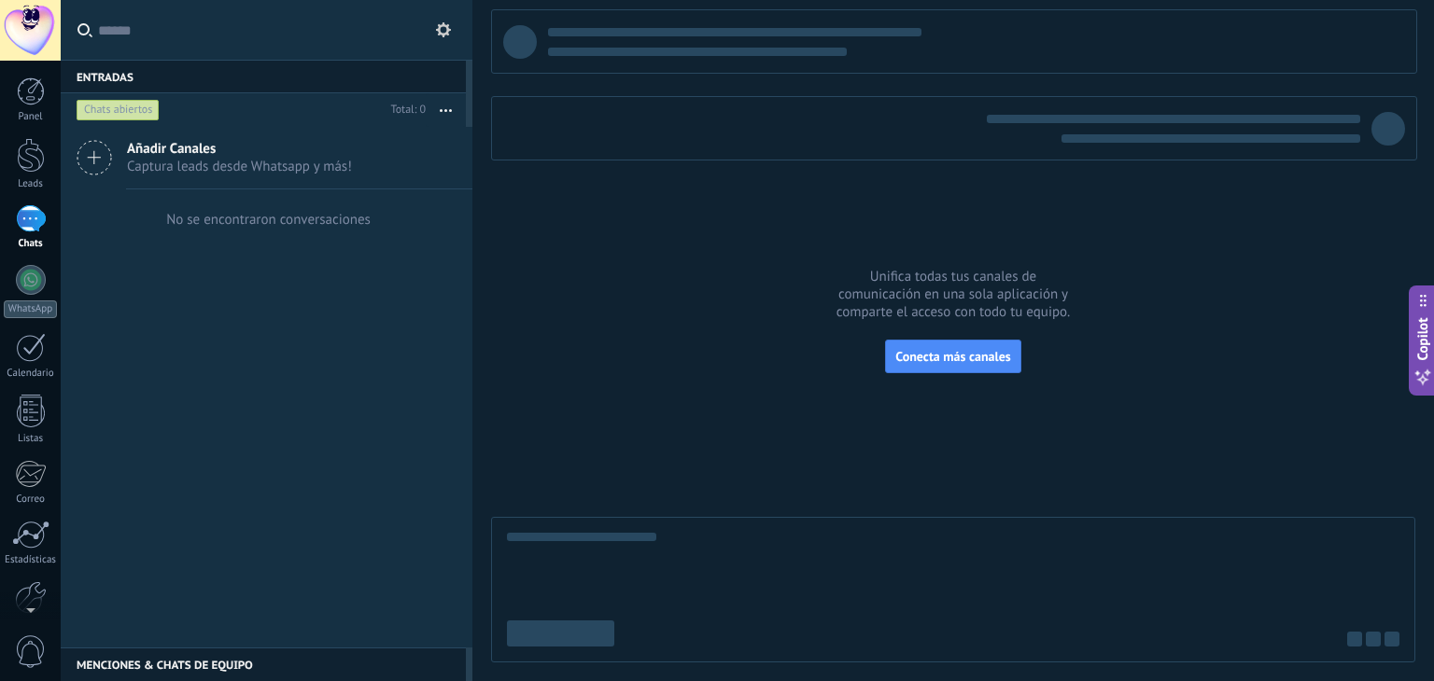
click at [443, 23] on use at bounding box center [443, 29] width 15 height 15
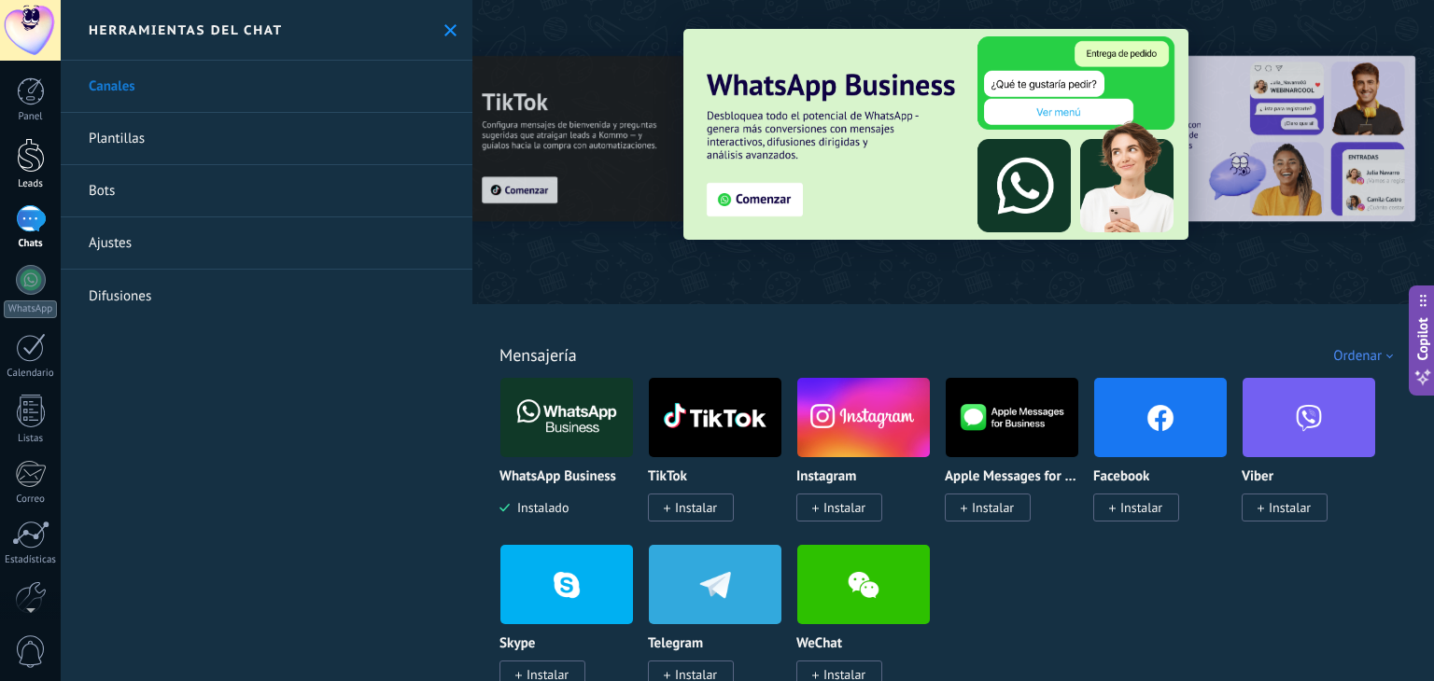
click at [38, 164] on div at bounding box center [31, 155] width 28 height 35
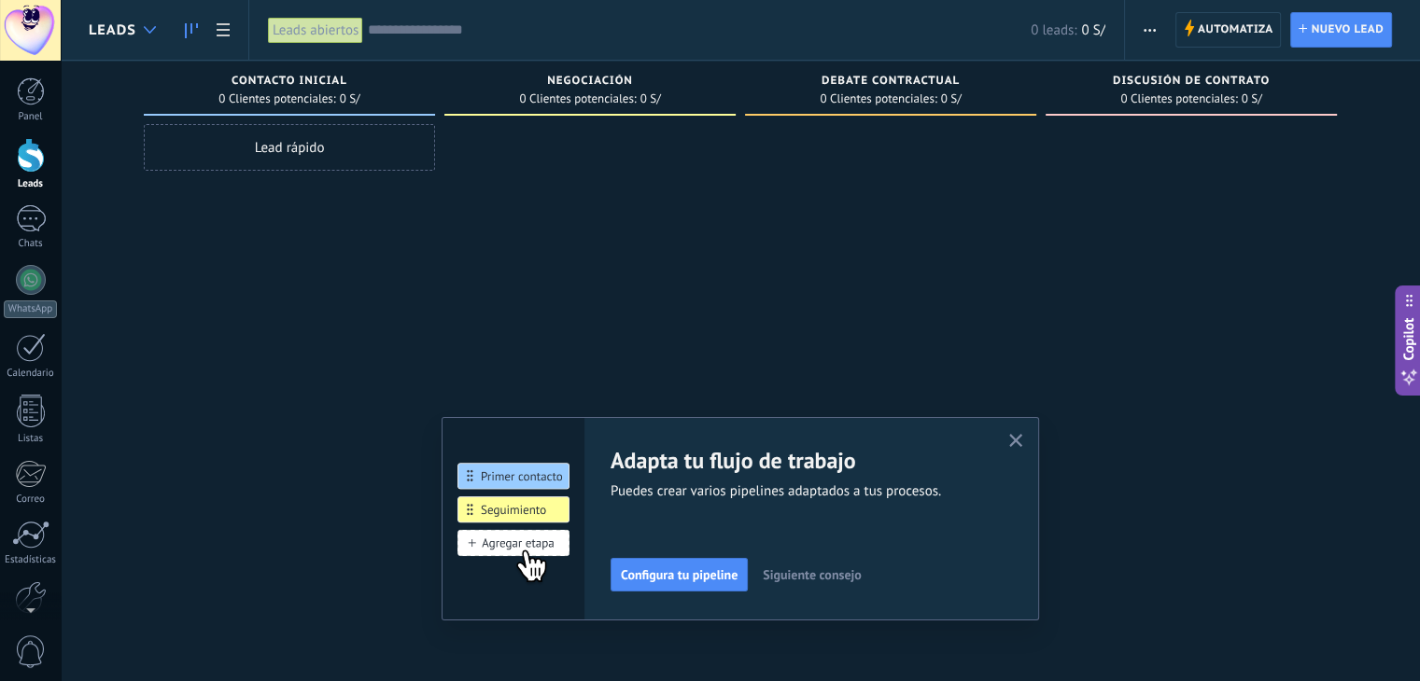
click at [161, 35] on div at bounding box center [149, 30] width 31 height 36
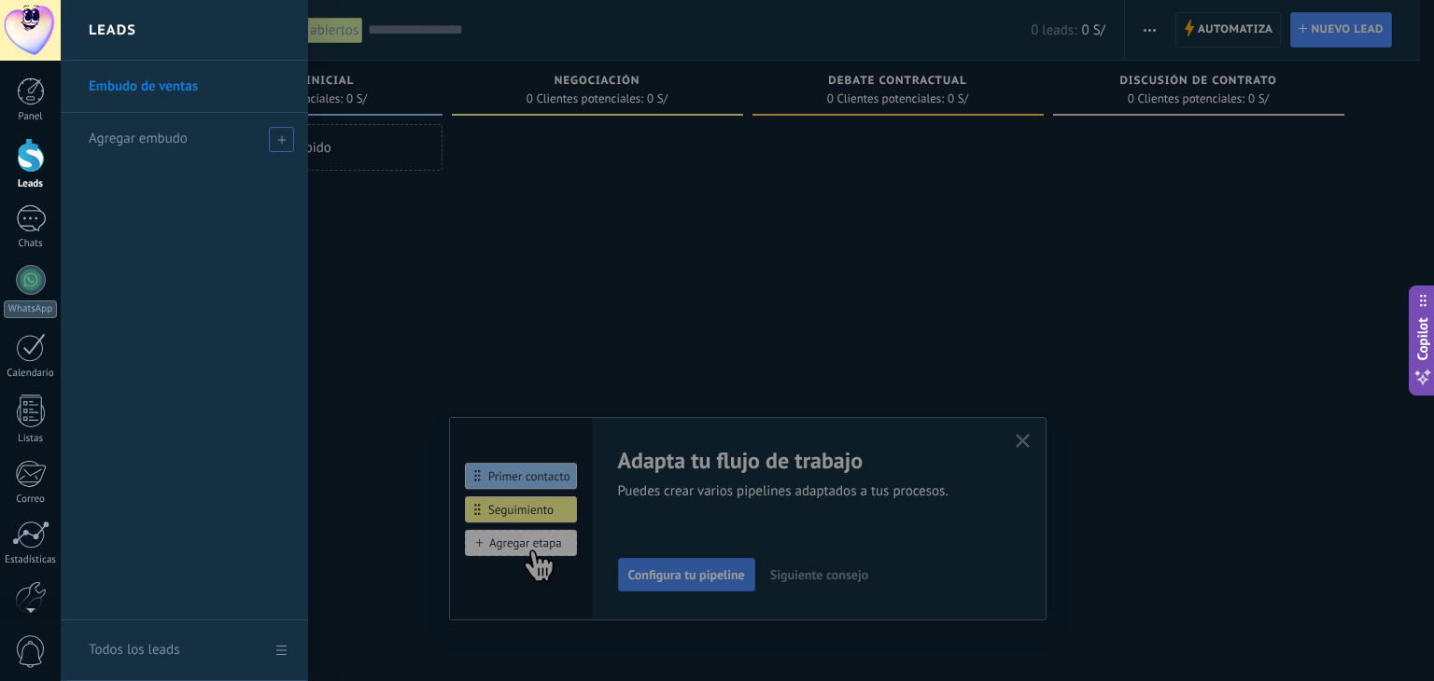
click at [277, 133] on span at bounding box center [281, 139] width 25 height 25
click at [201, 143] on input "text" at bounding box center [176, 139] width 175 height 30
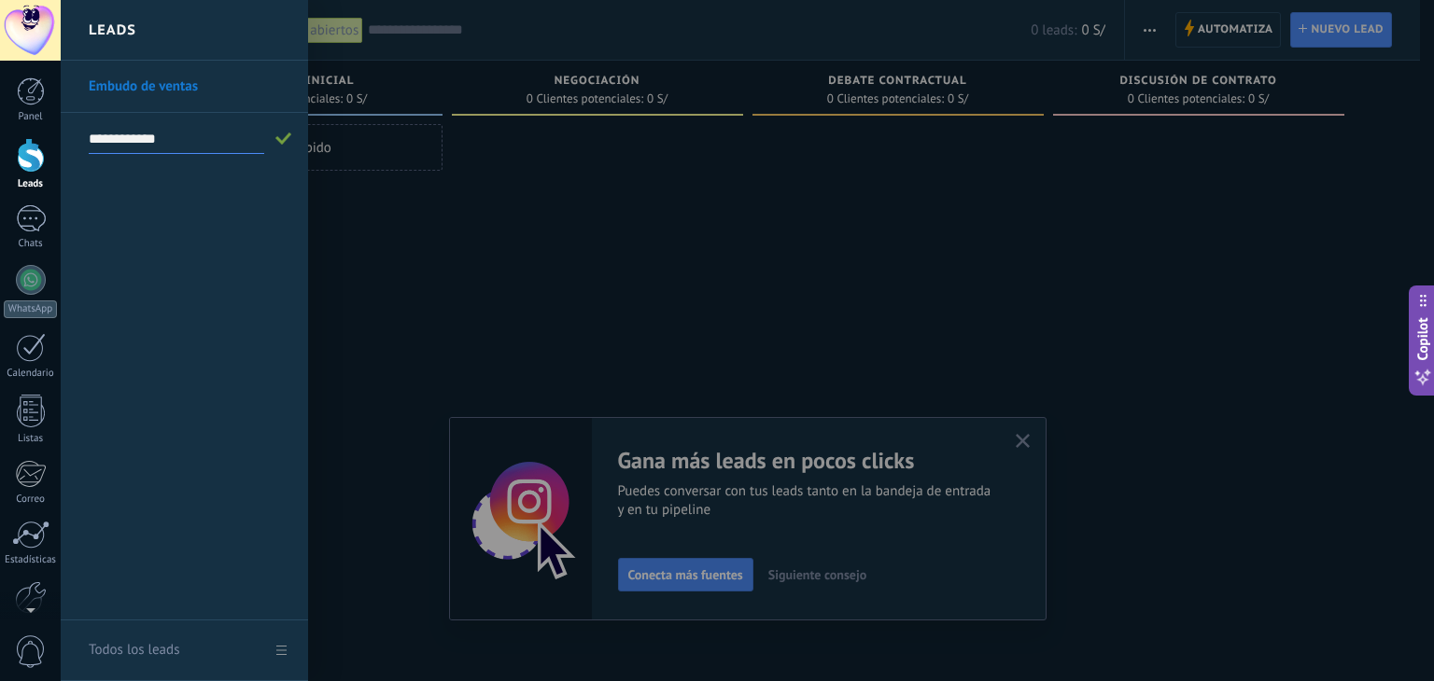
type input "**********"
click at [179, 81] on link "Embudo de ventas" at bounding box center [189, 87] width 201 height 52
click at [287, 139] on span at bounding box center [283, 139] width 17 height 13
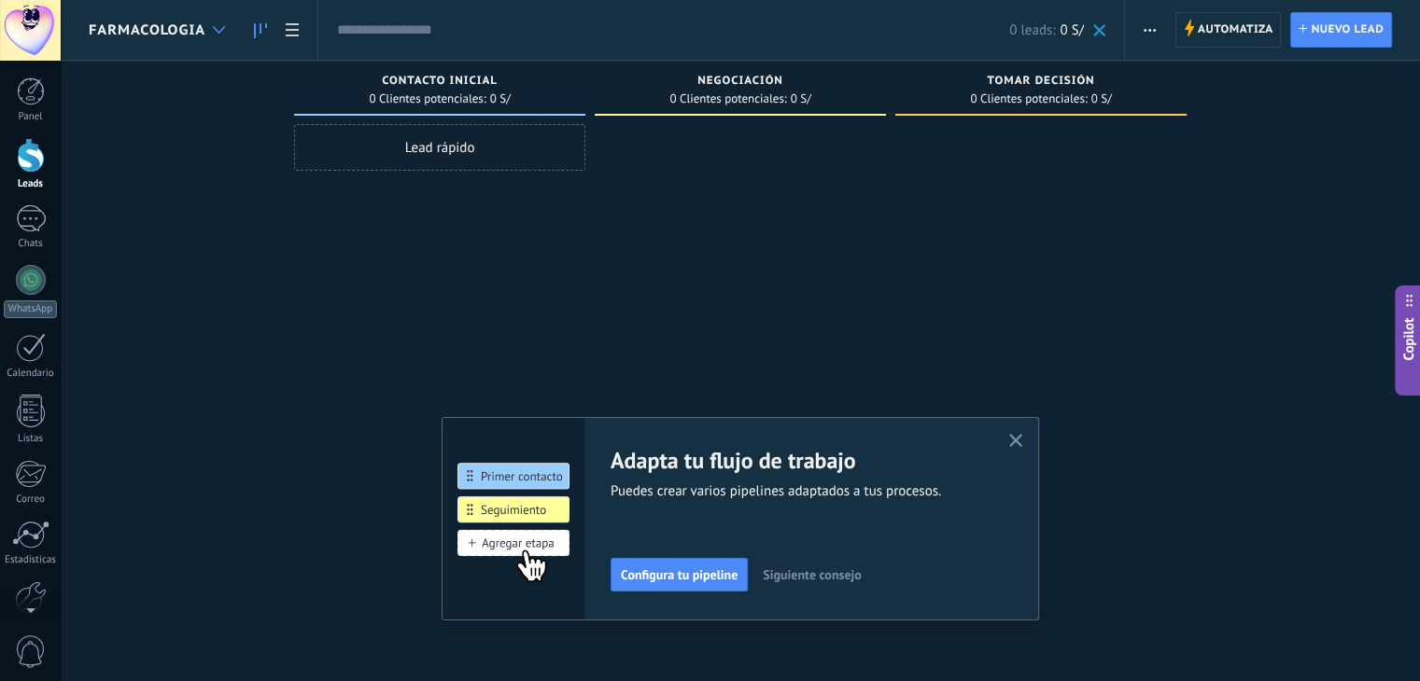
click at [211, 33] on div at bounding box center [218, 30] width 31 height 36
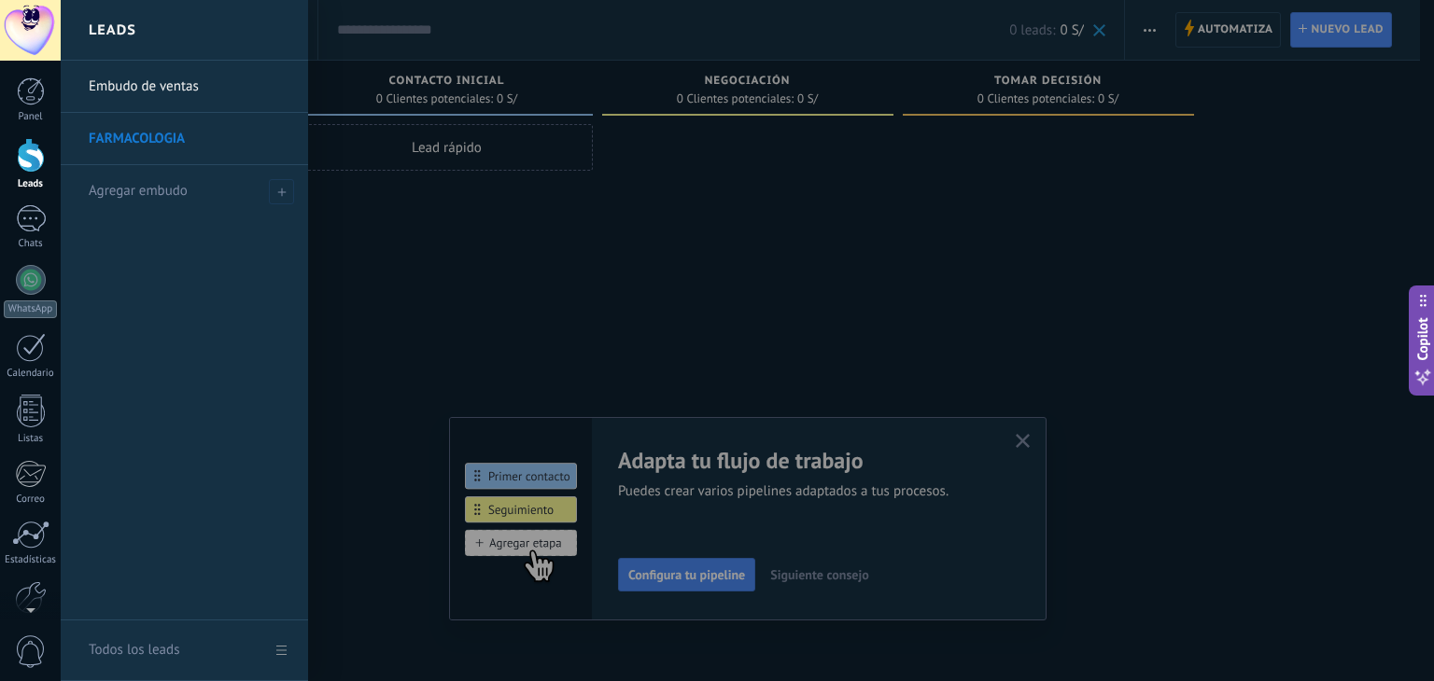
click at [190, 85] on link "Embudo de ventas" at bounding box center [189, 87] width 201 height 52
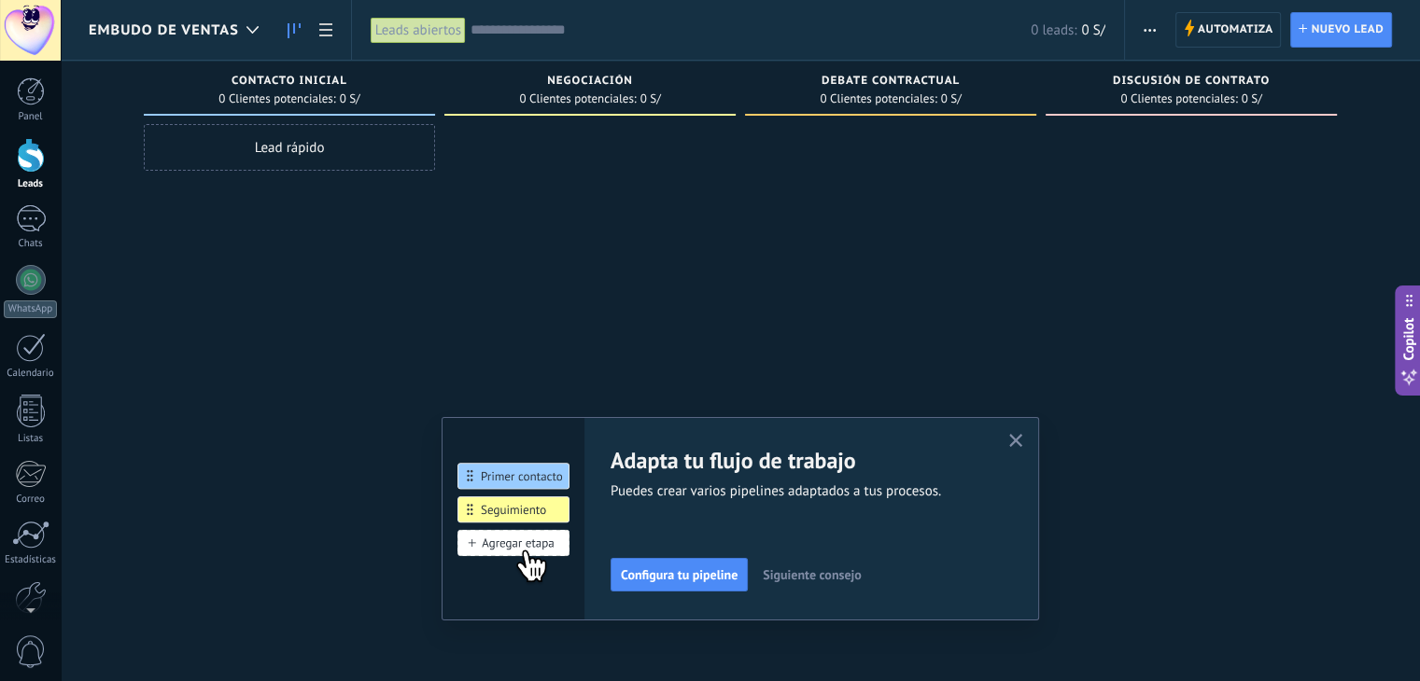
click at [232, 24] on span "Embudo de ventas" at bounding box center [164, 30] width 150 height 18
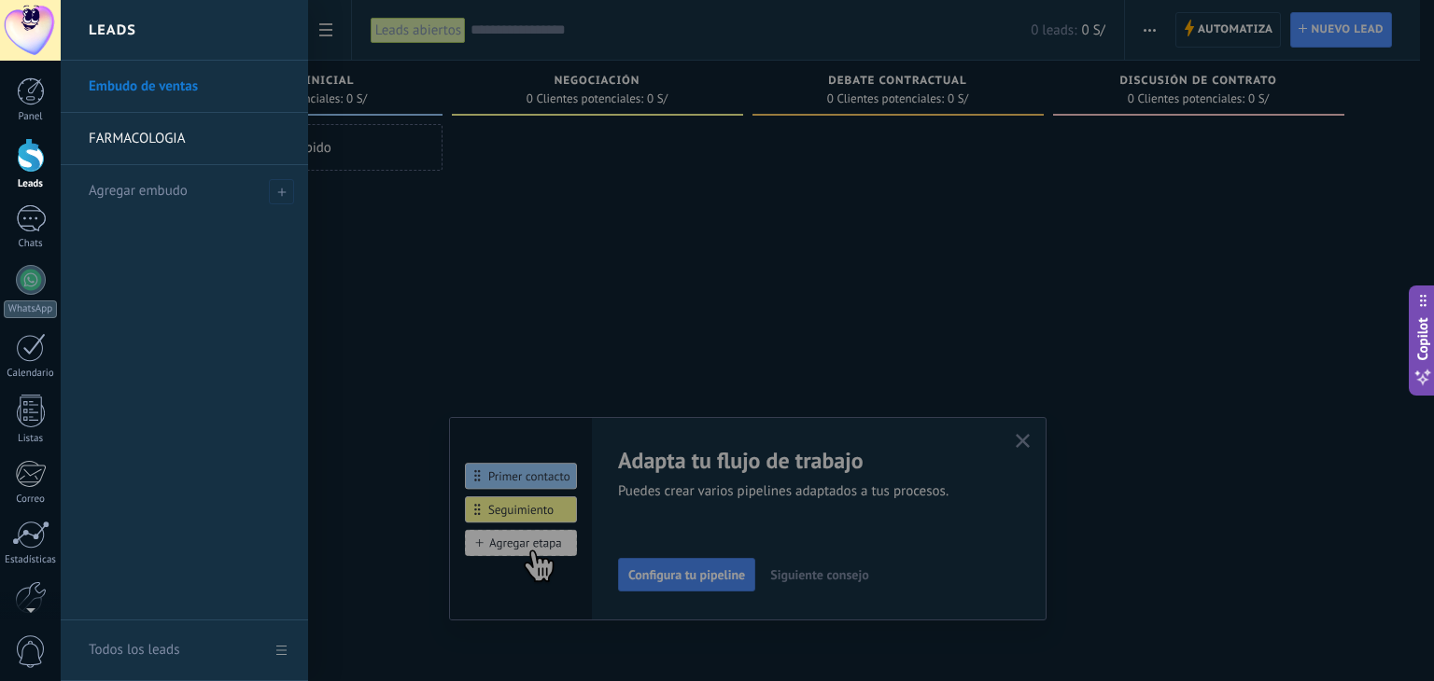
click at [172, 83] on link "Embudo de ventas" at bounding box center [189, 87] width 201 height 52
click at [172, 83] on body ".abecls-1,.abecls-2{fill-rule:evenodd}.abecls-2{fill:#fff} .abhcls-1{fill:none}…" at bounding box center [710, 340] width 1420 height 681
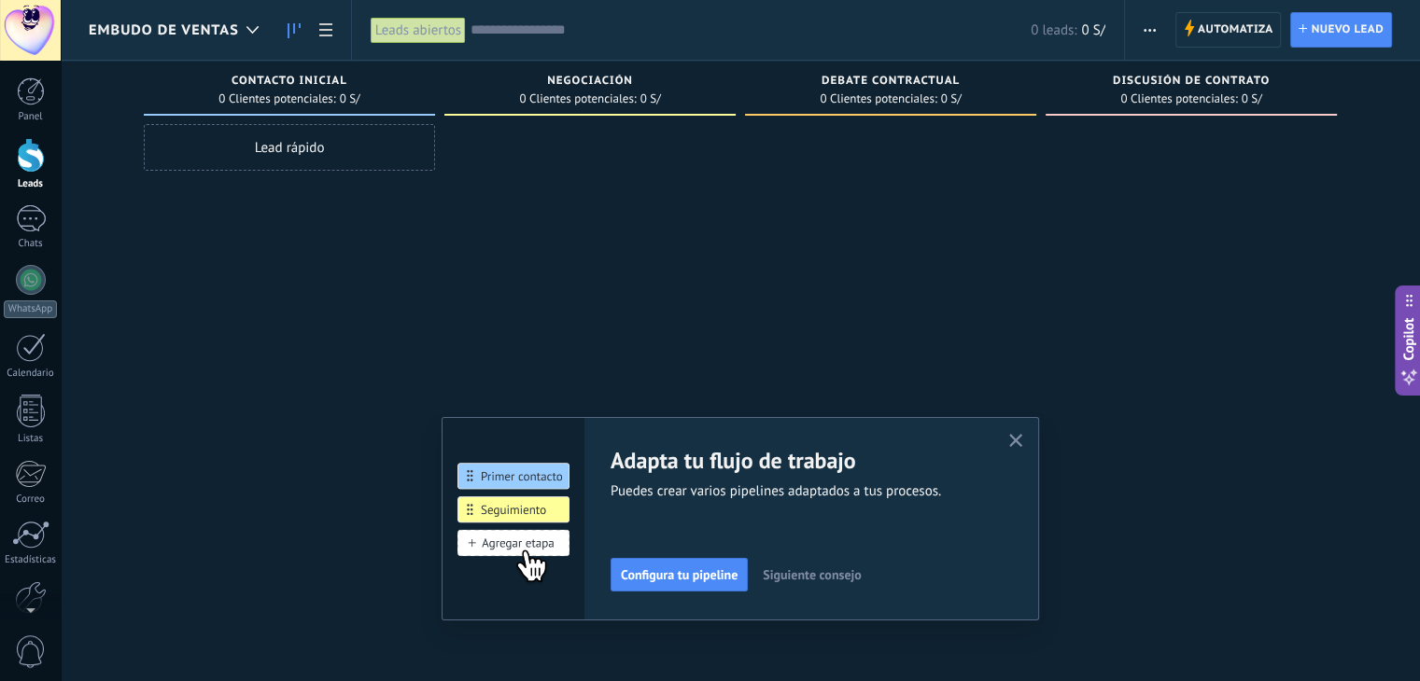
click at [1023, 441] on icon "button" at bounding box center [1016, 441] width 14 height 14
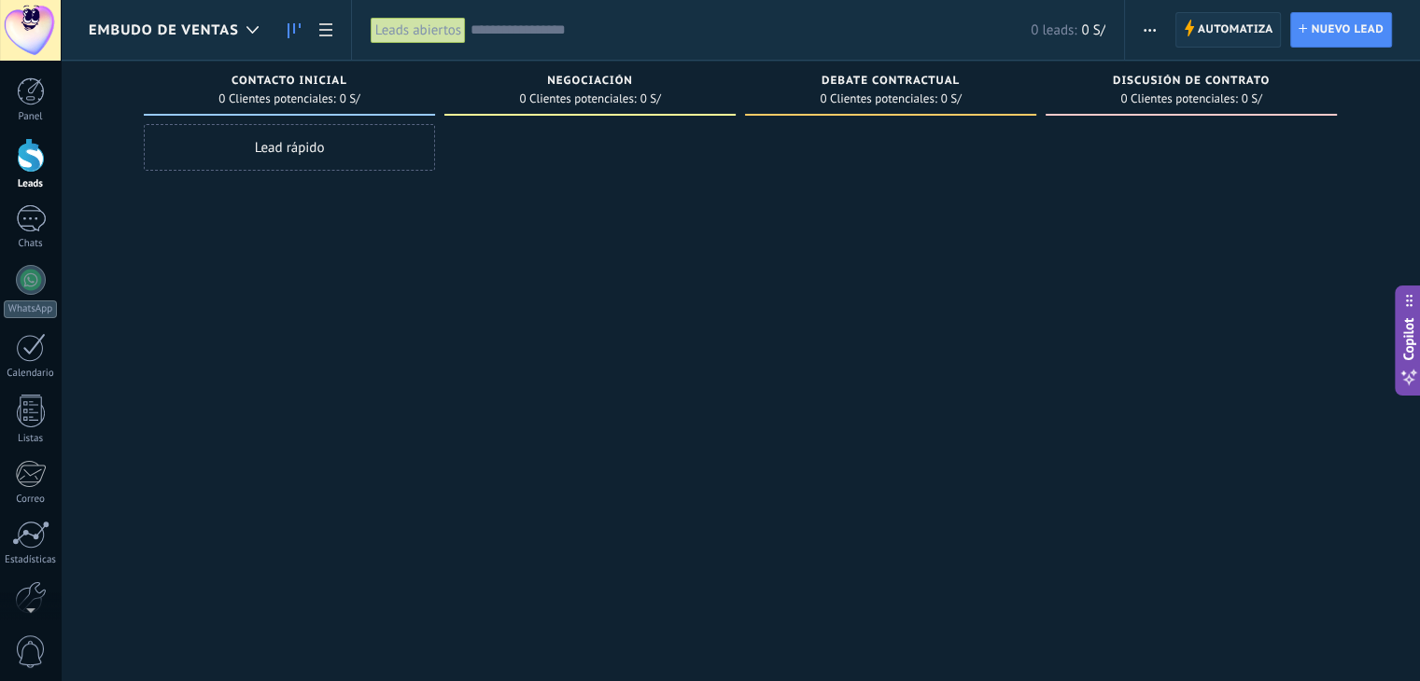
click at [1214, 27] on span "Automatiza" at bounding box center [1236, 30] width 76 height 34
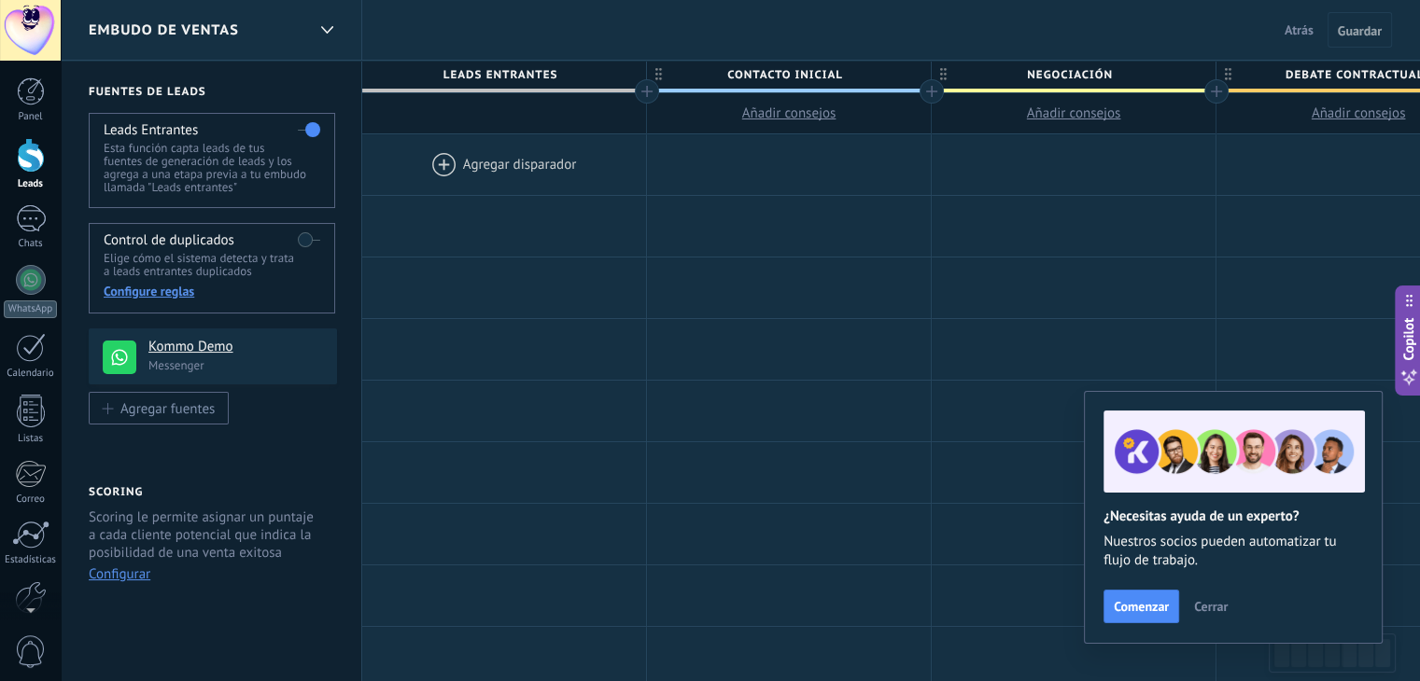
click at [424, 167] on div at bounding box center [504, 164] width 284 height 61
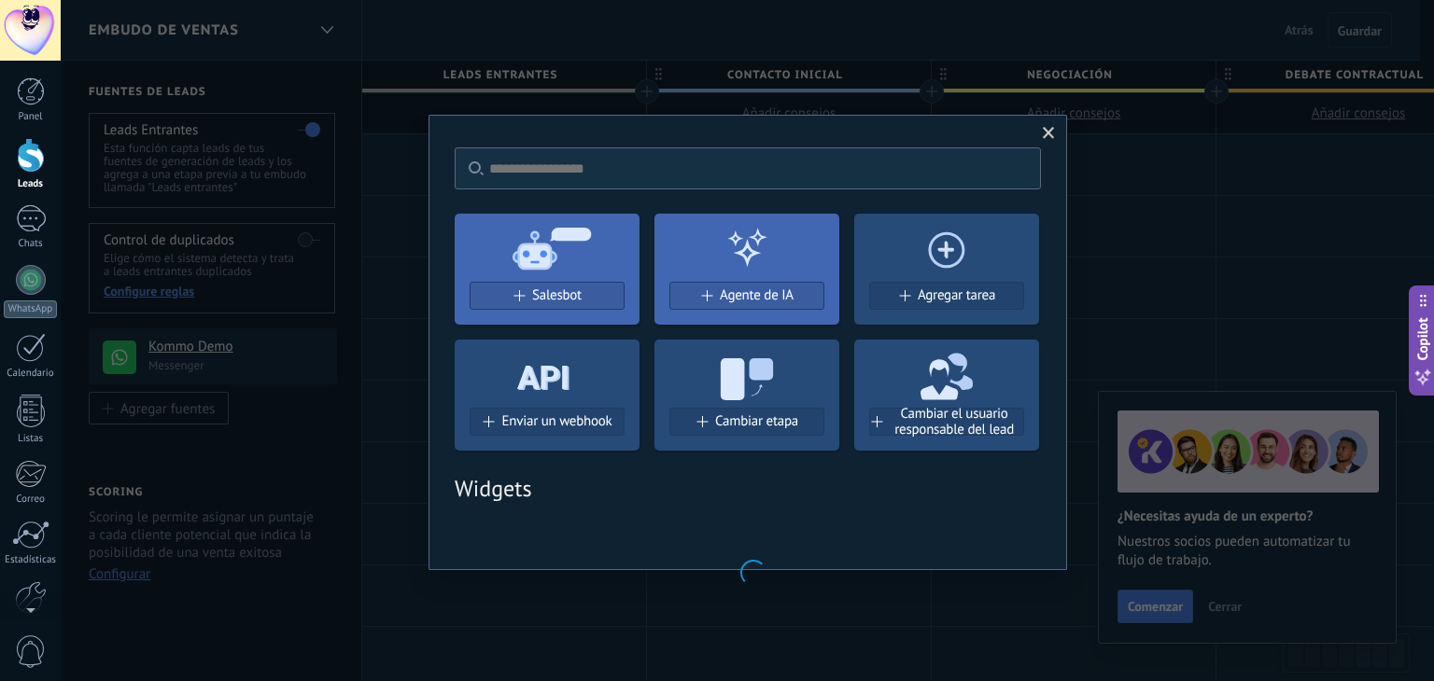
click at [1051, 133] on span at bounding box center [1049, 133] width 12 height 13
